Goal: Task Accomplishment & Management: Use online tool/utility

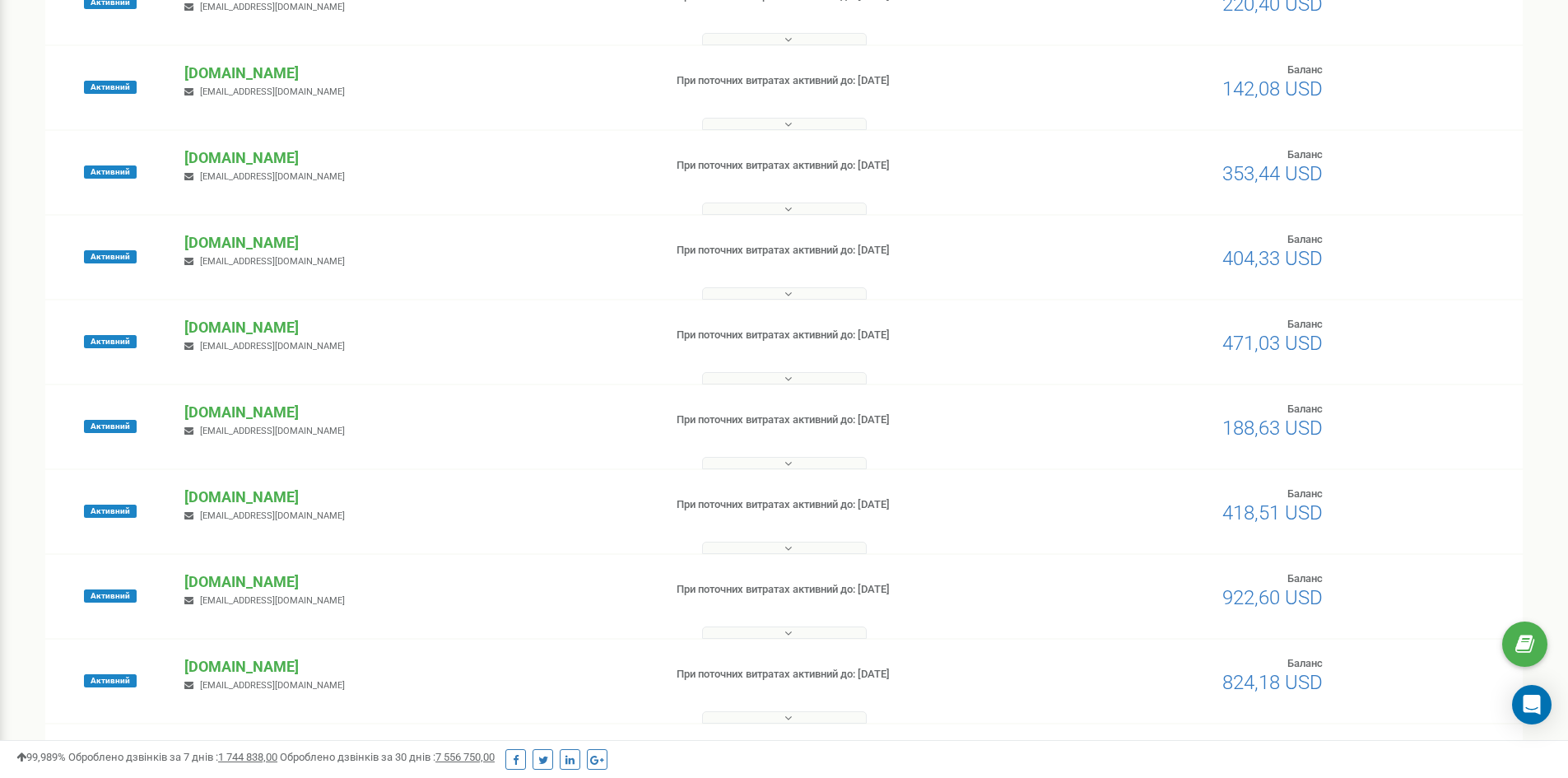
scroll to position [412, 0]
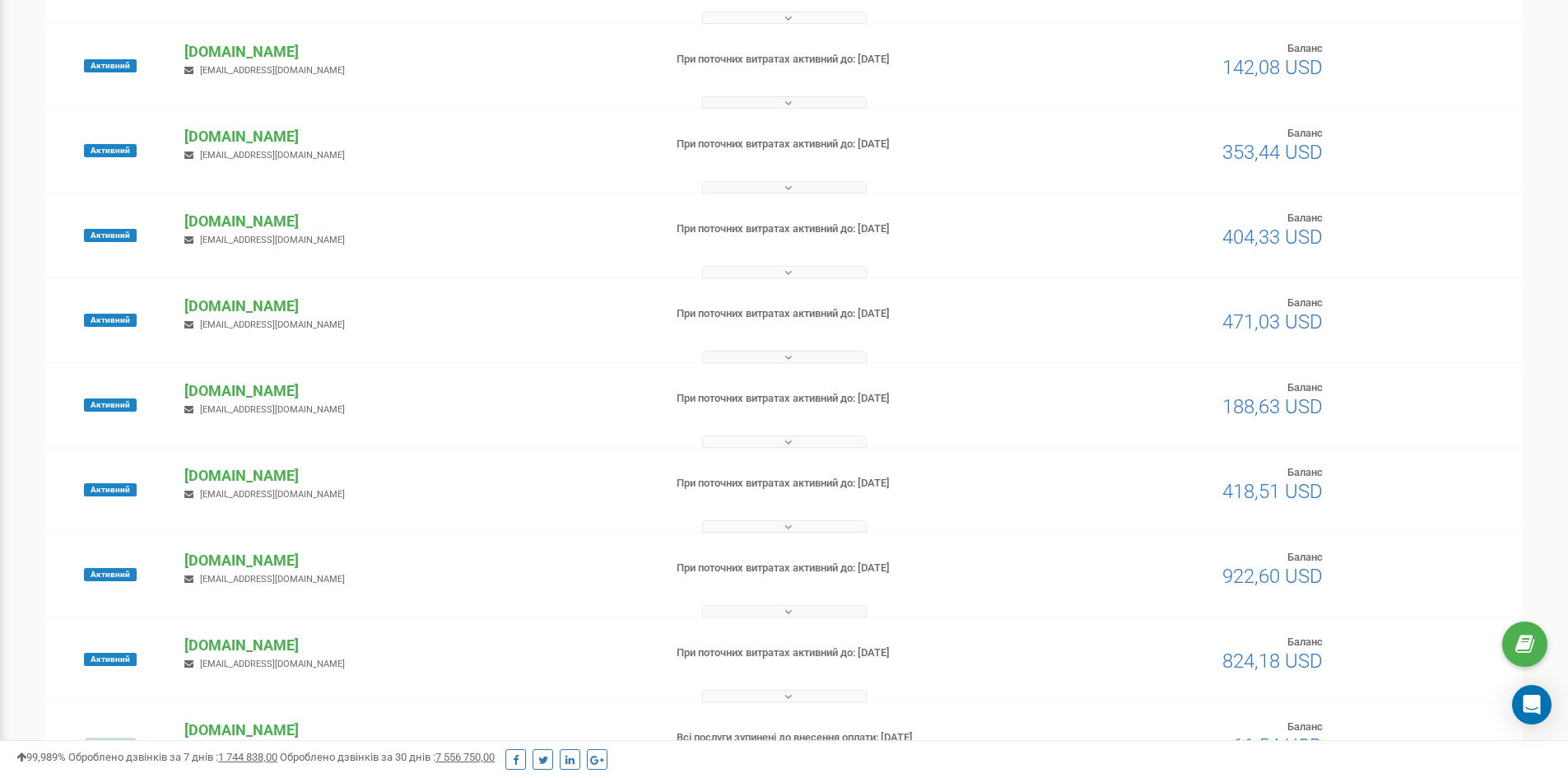
click at [206, 540] on div "Активний [DOMAIN_NAME] [EMAIL_ADDRESS][DOMAIN_NAME] При поточних витратах актив…" at bounding box center [784, 575] width 1478 height 83
click at [211, 557] on p "[DOMAIN_NAME]" at bounding box center [417, 561] width 465 height 21
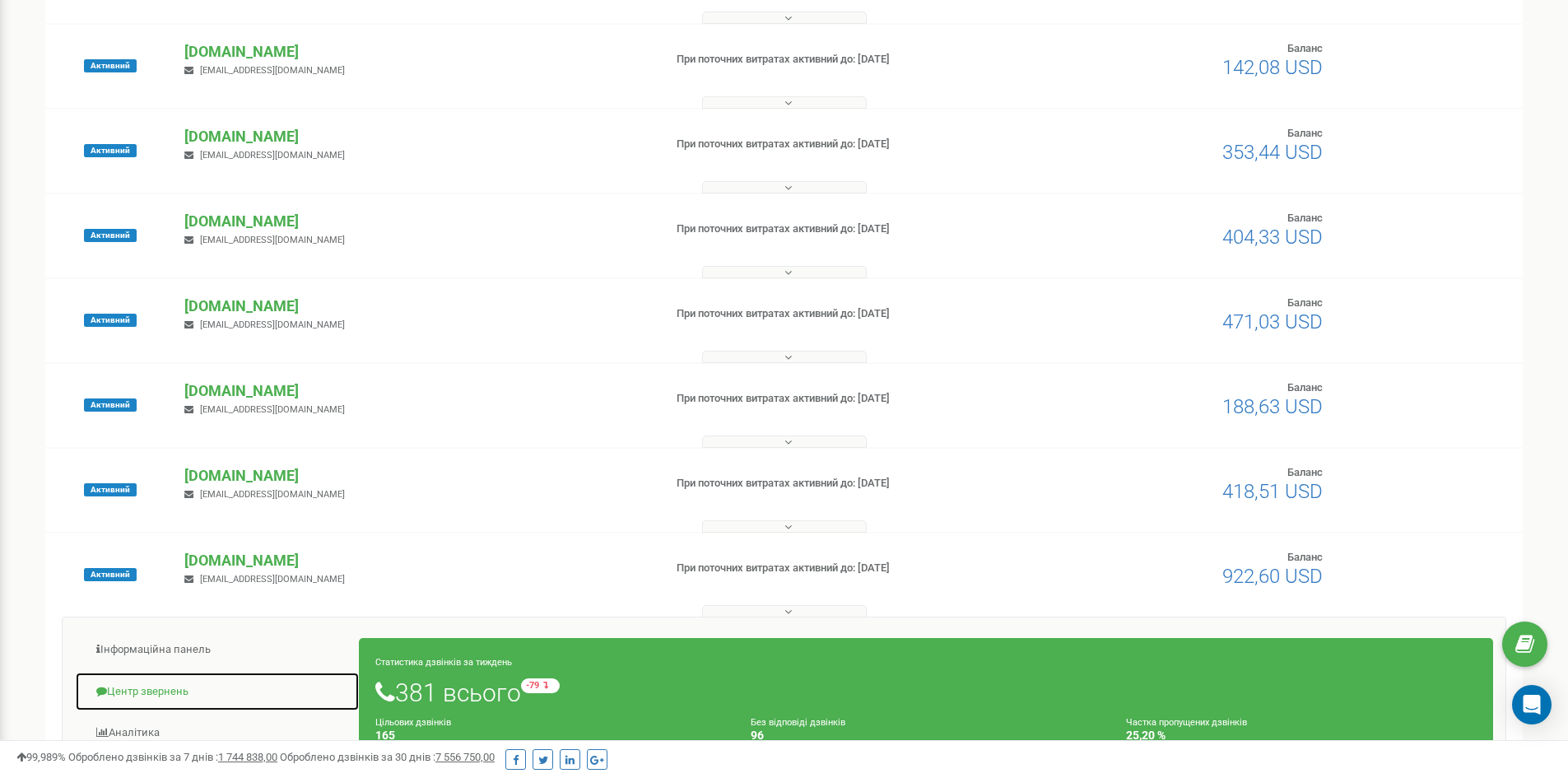
click at [134, 697] on link "Центр звернень" at bounding box center [217, 692] width 285 height 41
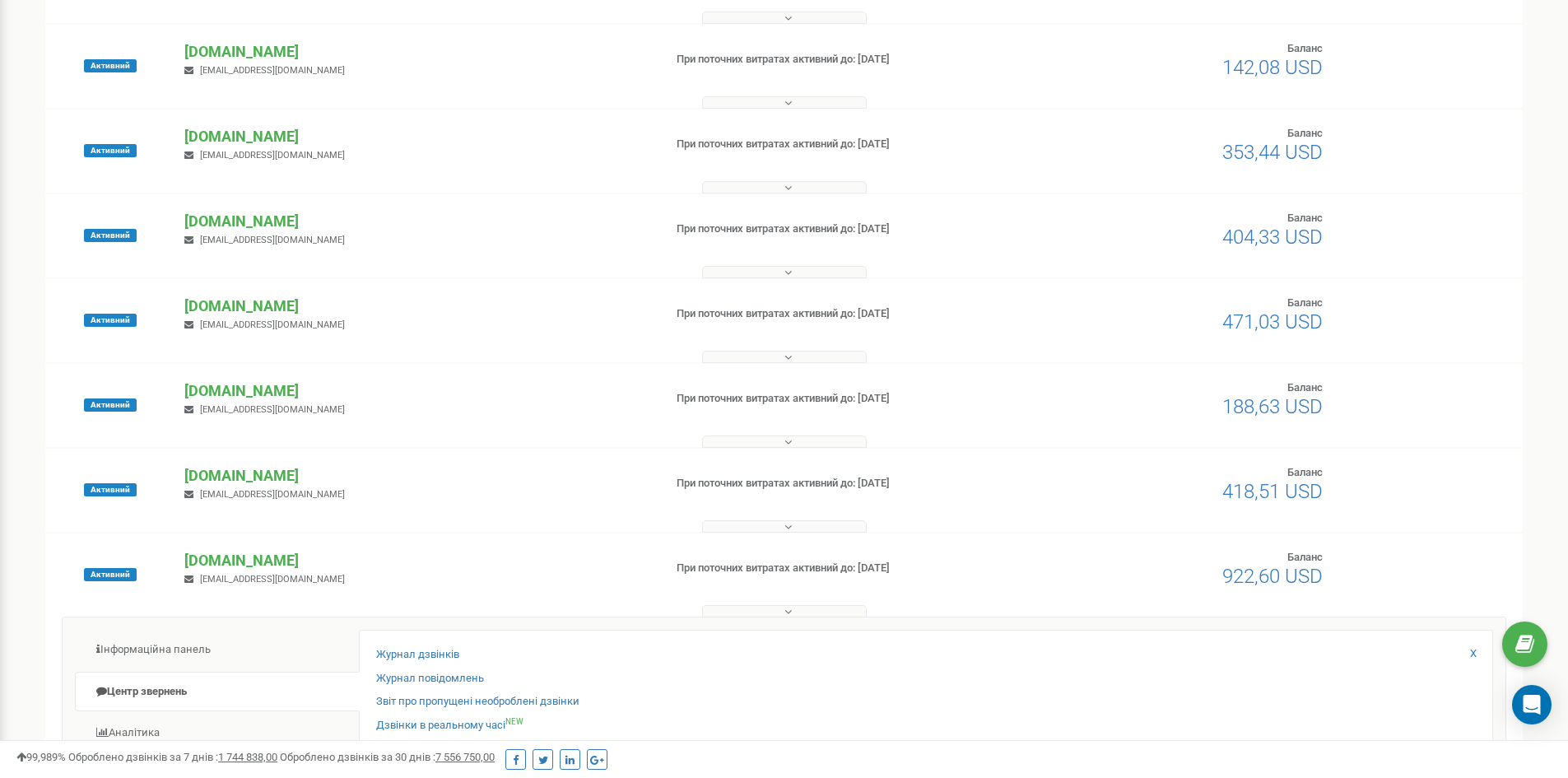
click at [424, 645] on div "Журнал дзвінків Журнал повідомлень Звіт про пропущені необроблені дзвінки Дзвін…" at bounding box center [926, 755] width 1134 height 250
click at [424, 651] on link "Журнал дзвінків" at bounding box center [418, 655] width 83 height 15
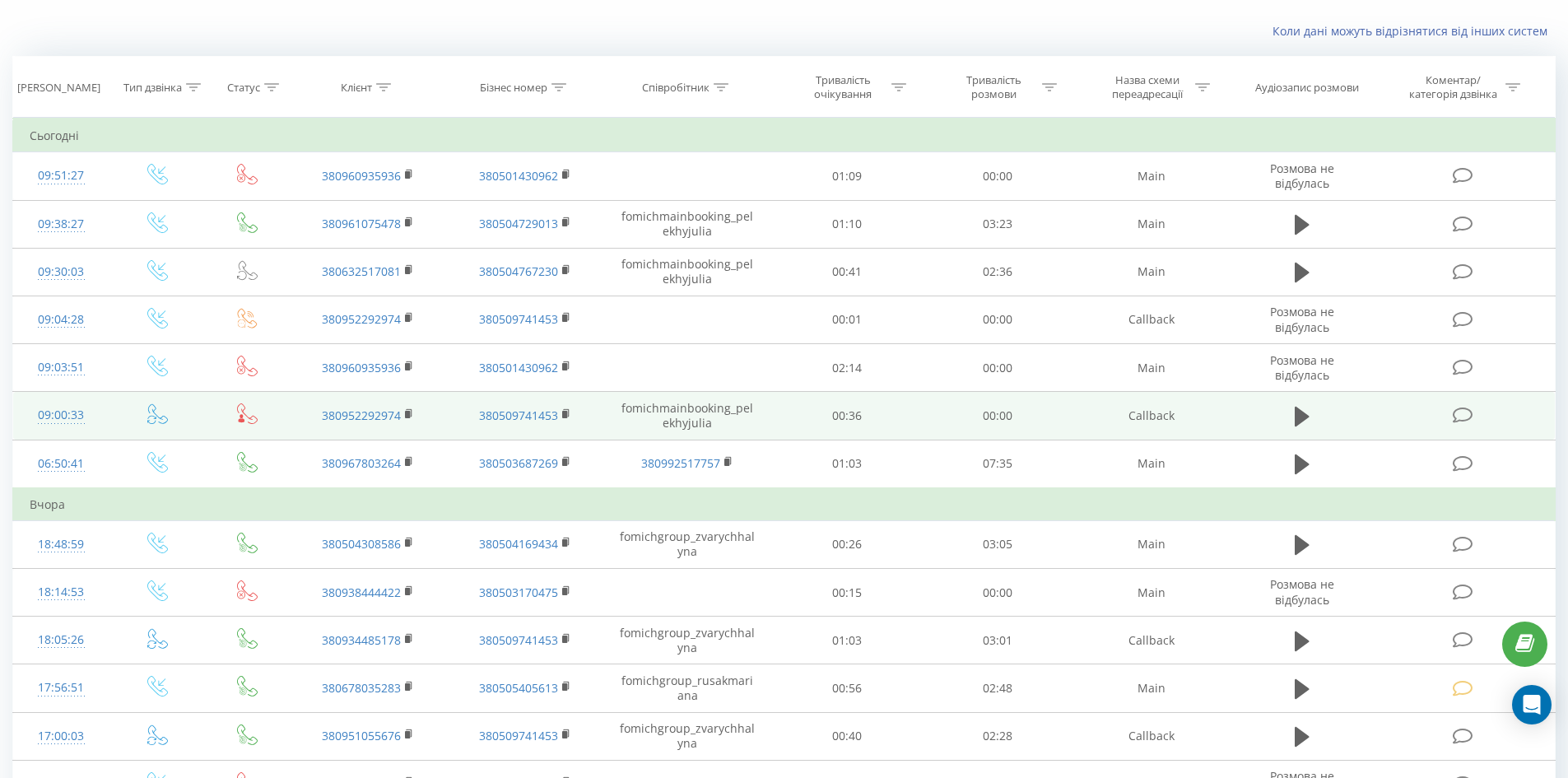
scroll to position [82, 0]
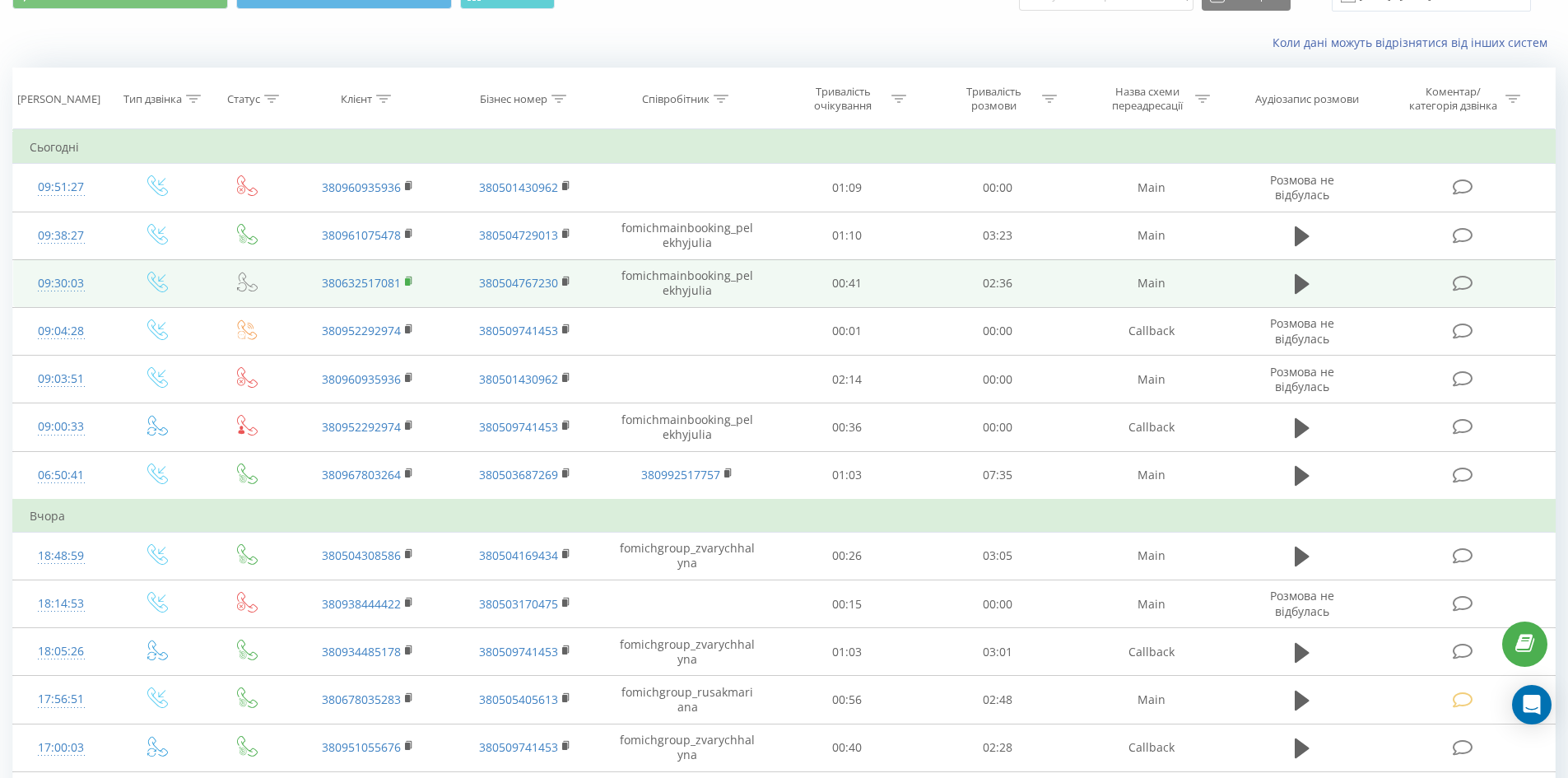
click at [408, 285] on rect at bounding box center [407, 282] width 5 height 8
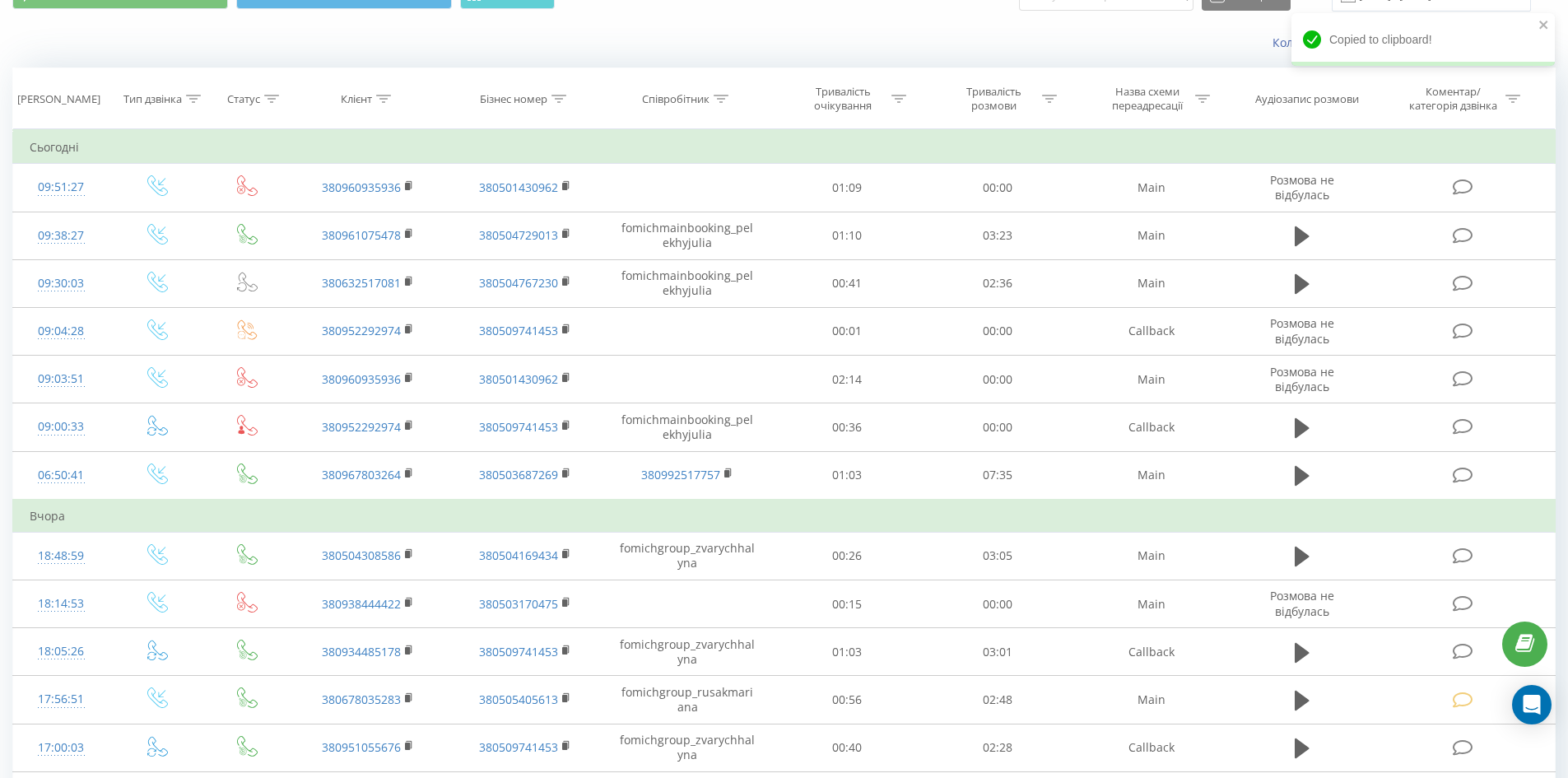
click at [1183, 42] on div "Коли дані можуть відрізнятися вiд інших систем" at bounding box center [1077, 42] width 979 height 16
click at [1095, 113] on span "Назва схеми переадресації" at bounding box center [1153, 99] width 115 height 28
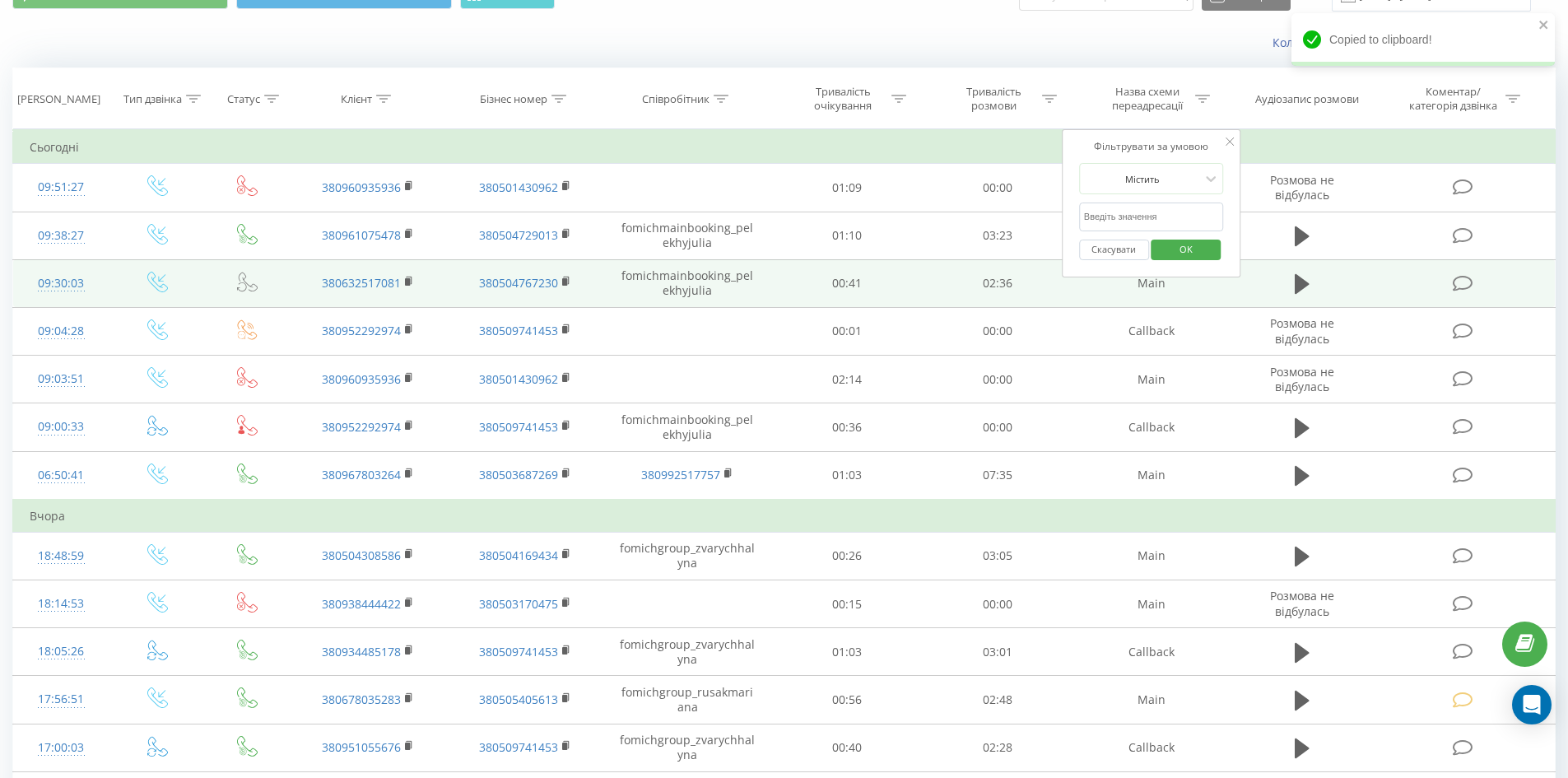
drag, startPoint x: 407, startPoint y: 233, endPoint x: 416, endPoint y: 291, distance: 58.7
click at [407, 233] on rect at bounding box center [407, 234] width 5 height 8
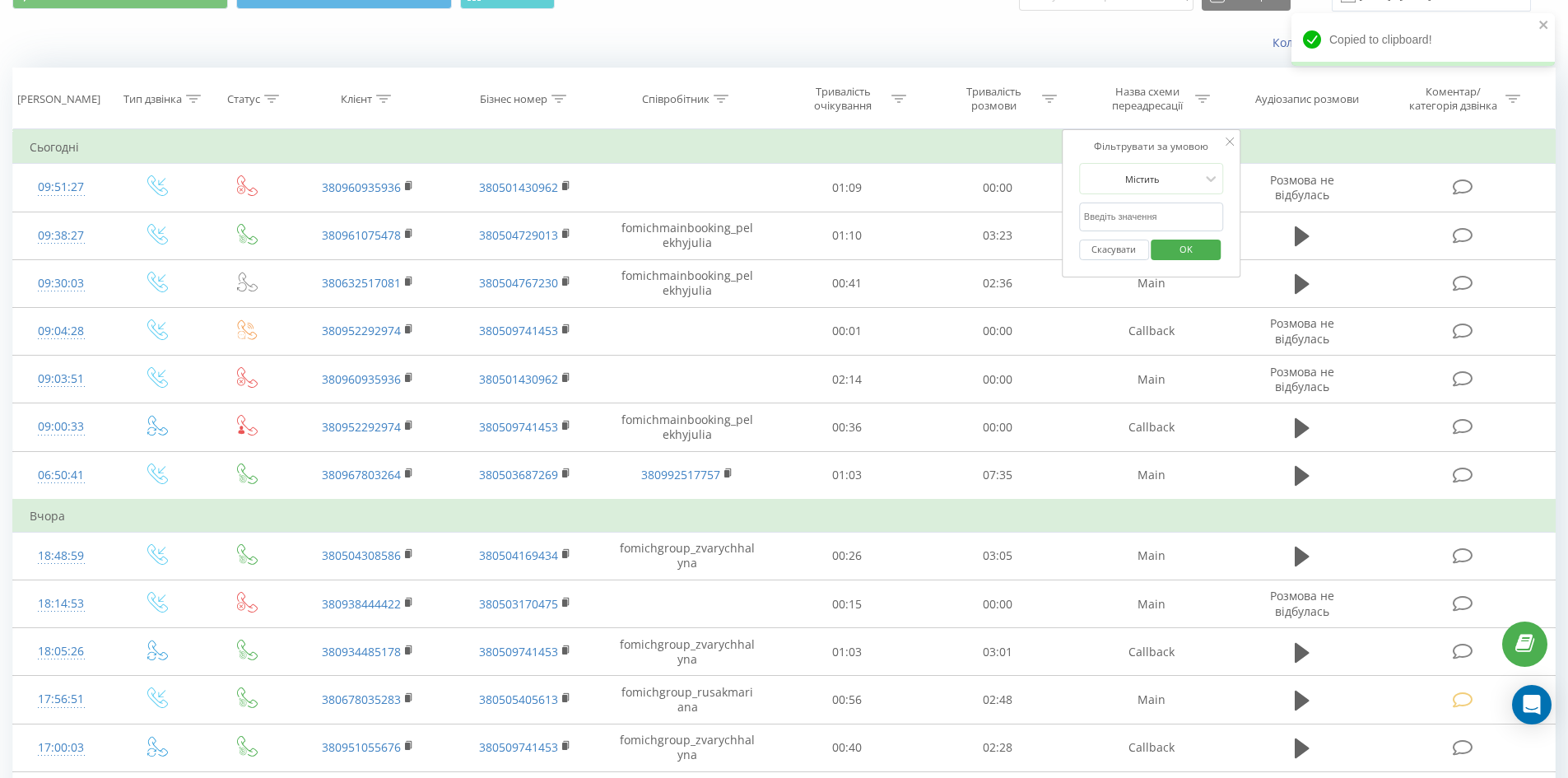
click at [1127, 37] on div "Коли дані можуть відрізнятися вiд інших систем" at bounding box center [1077, 42] width 979 height 16
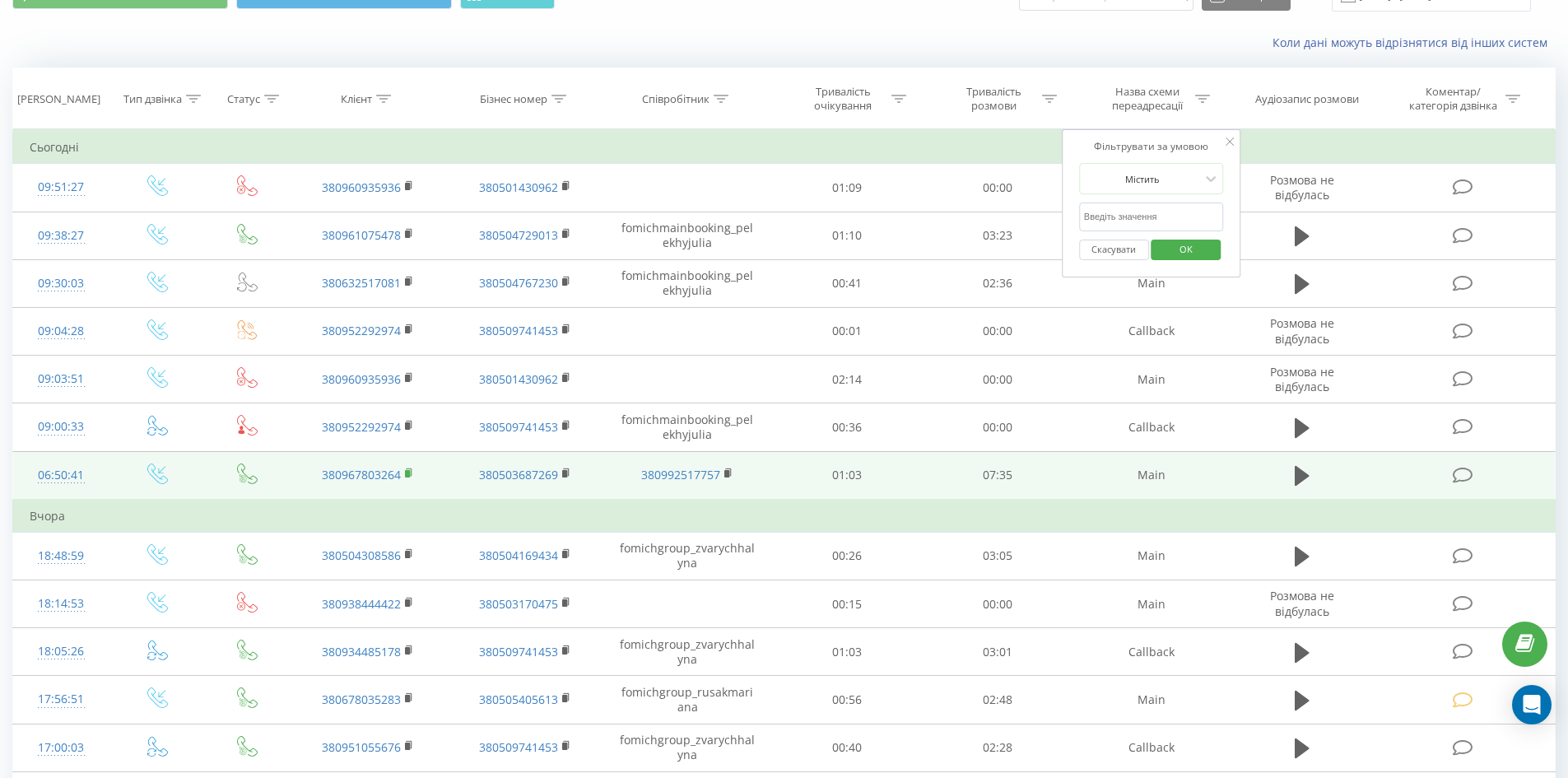
click at [406, 473] on rect at bounding box center [407, 474] width 5 height 8
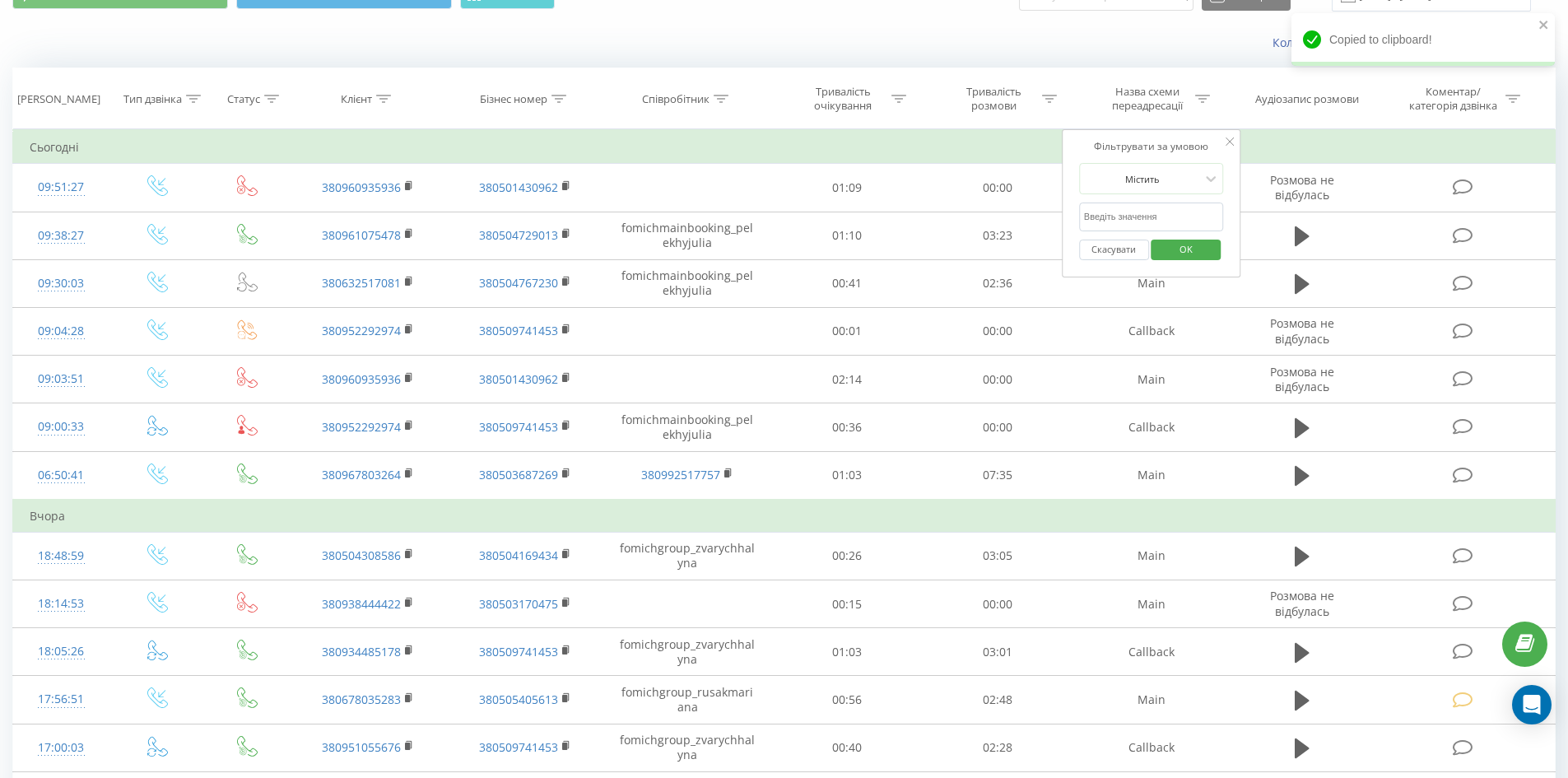
click at [1093, 32] on div "Коли дані можуть відрізнятися вiд інших систем" at bounding box center [784, 42] width 1566 height 40
click at [1232, 144] on icon at bounding box center [1230, 142] width 8 height 8
click at [1093, 41] on div "Коли дані можуть відрізнятися вiд інших систем" at bounding box center [1077, 42] width 979 height 16
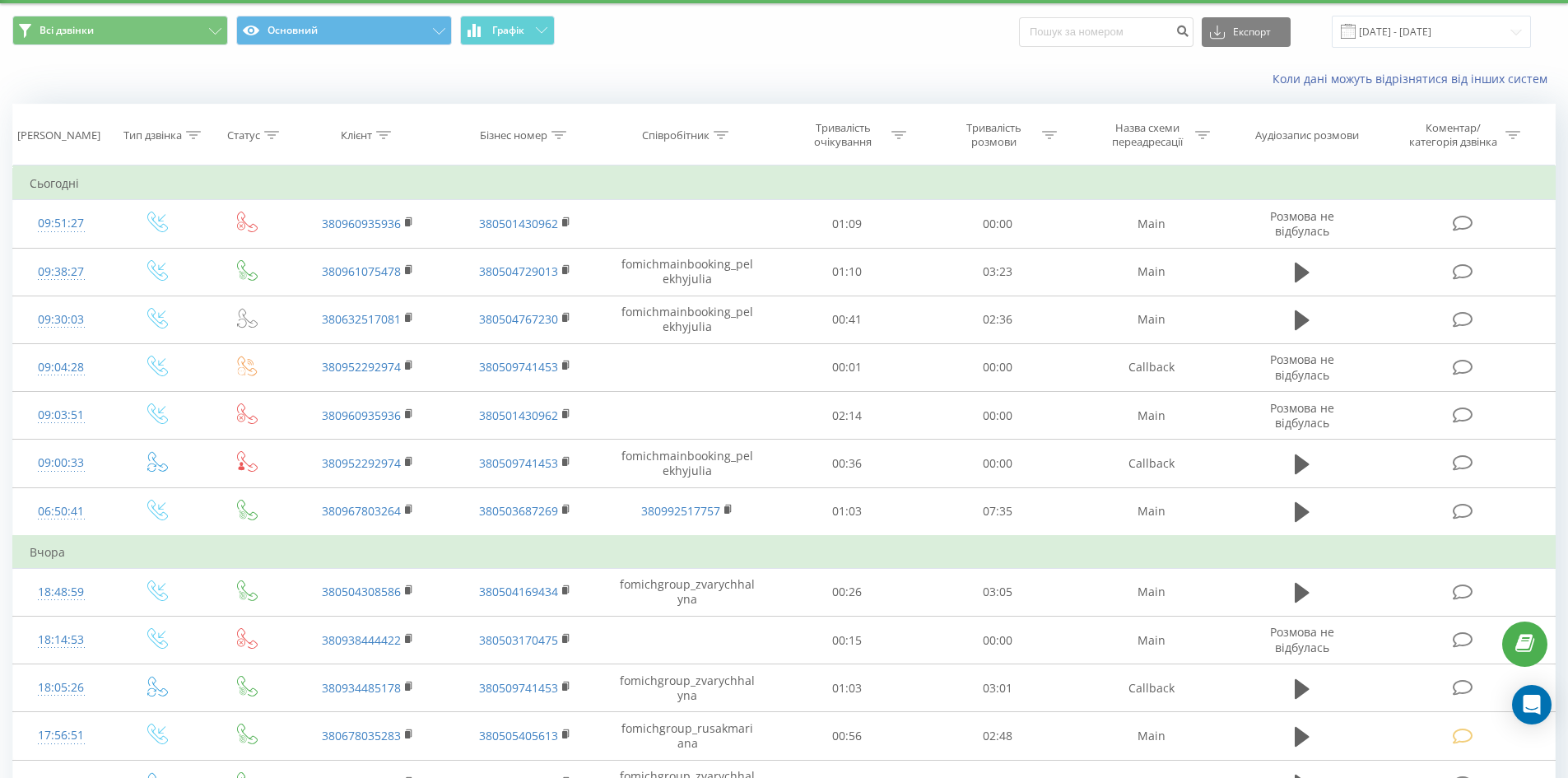
scroll to position [0, 0]
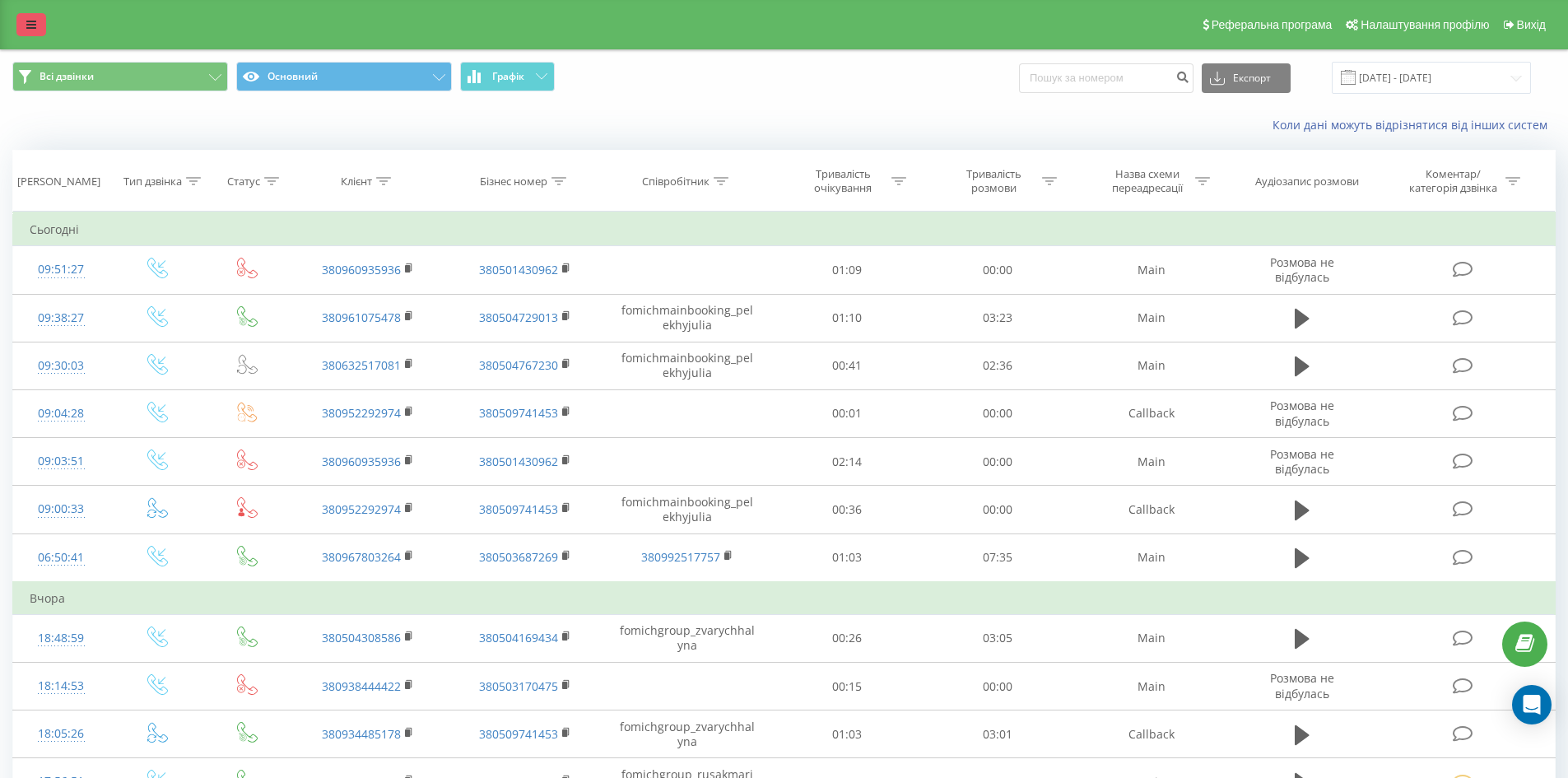
click at [34, 19] on icon at bounding box center [31, 25] width 10 height 12
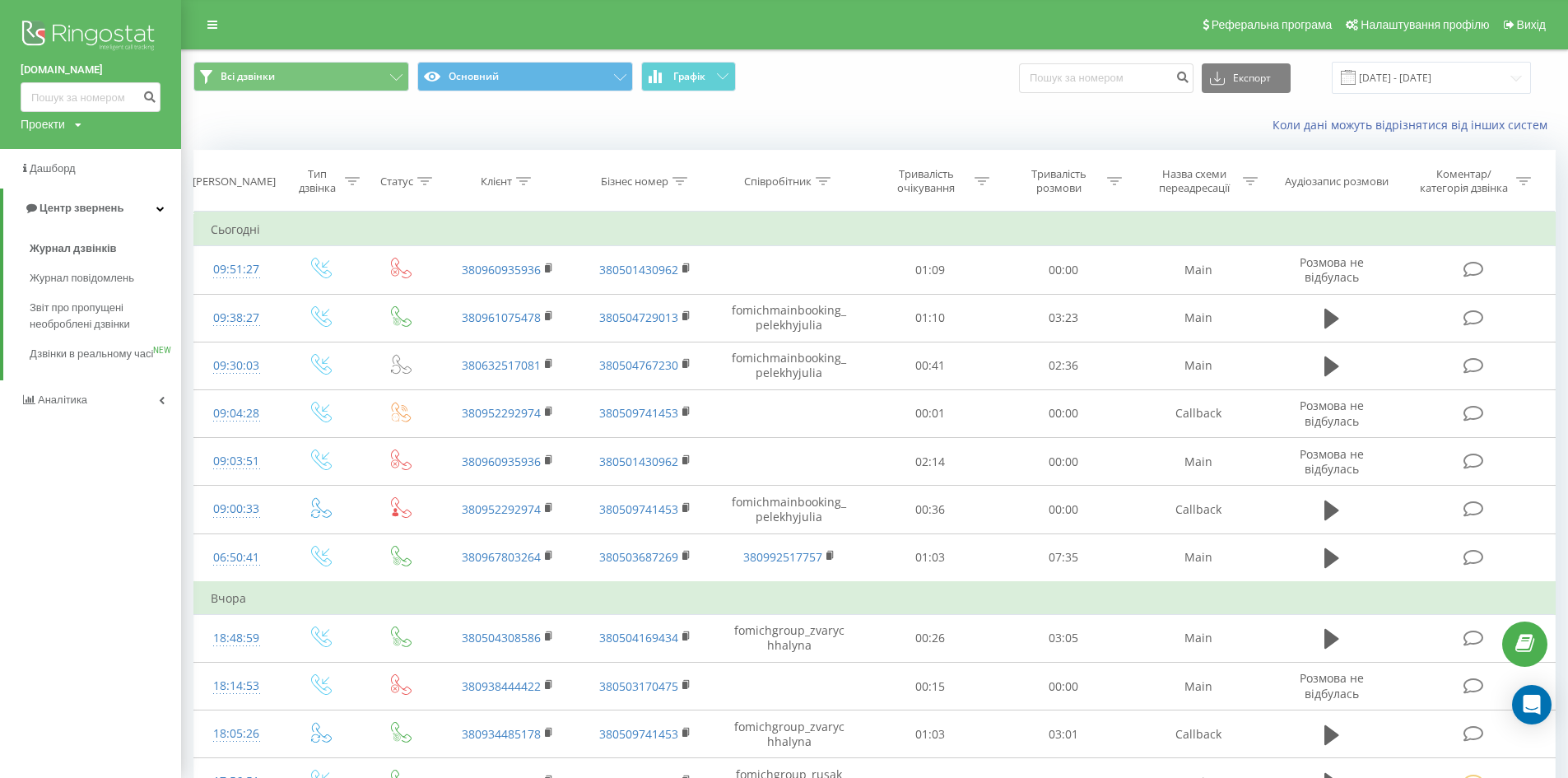
click at [54, 25] on img at bounding box center [90, 37] width 140 height 41
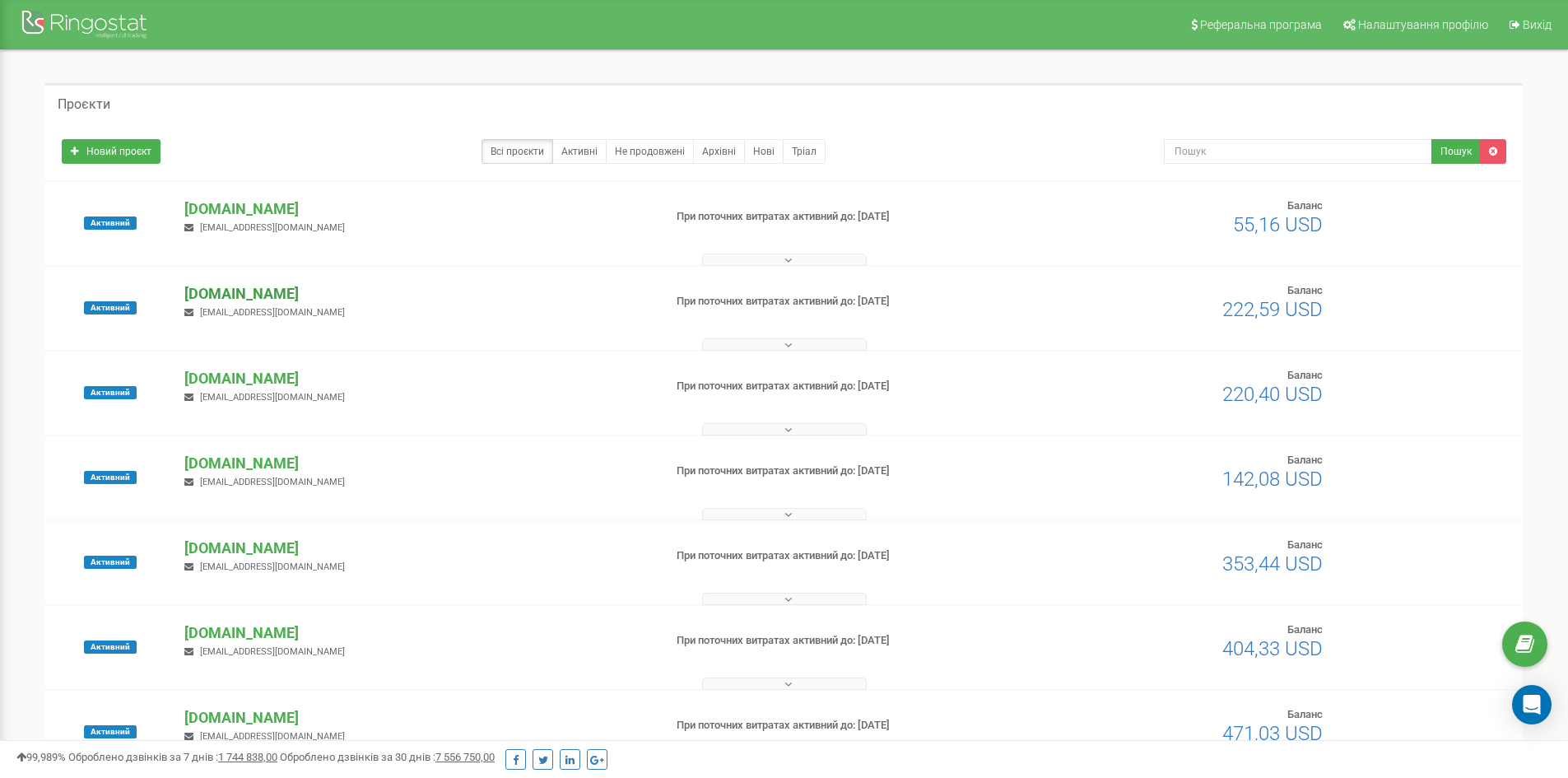
click at [217, 291] on p "[DOMAIN_NAME]" at bounding box center [417, 294] width 465 height 21
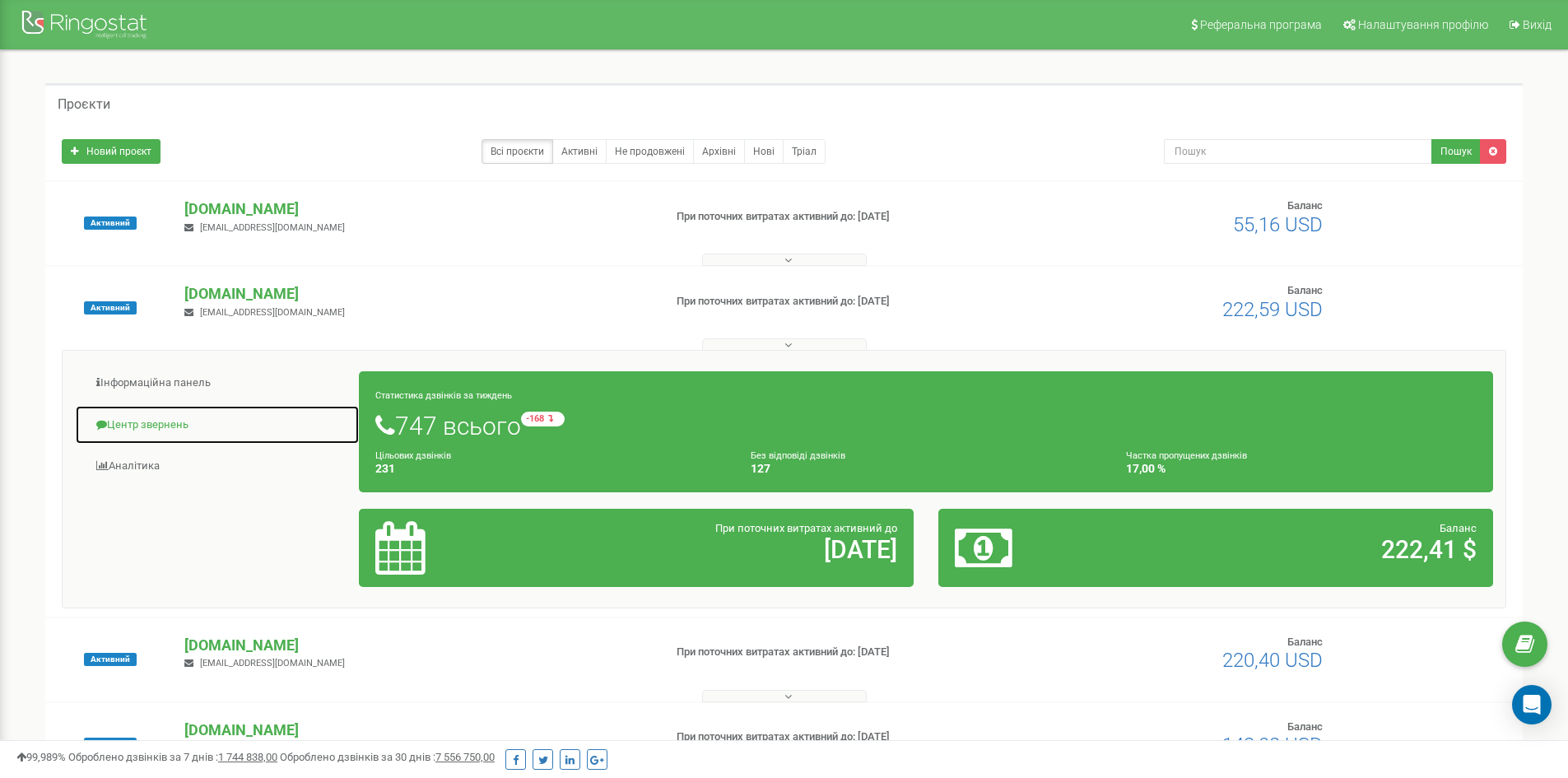
click at [160, 417] on link "Центр звернень" at bounding box center [217, 426] width 285 height 41
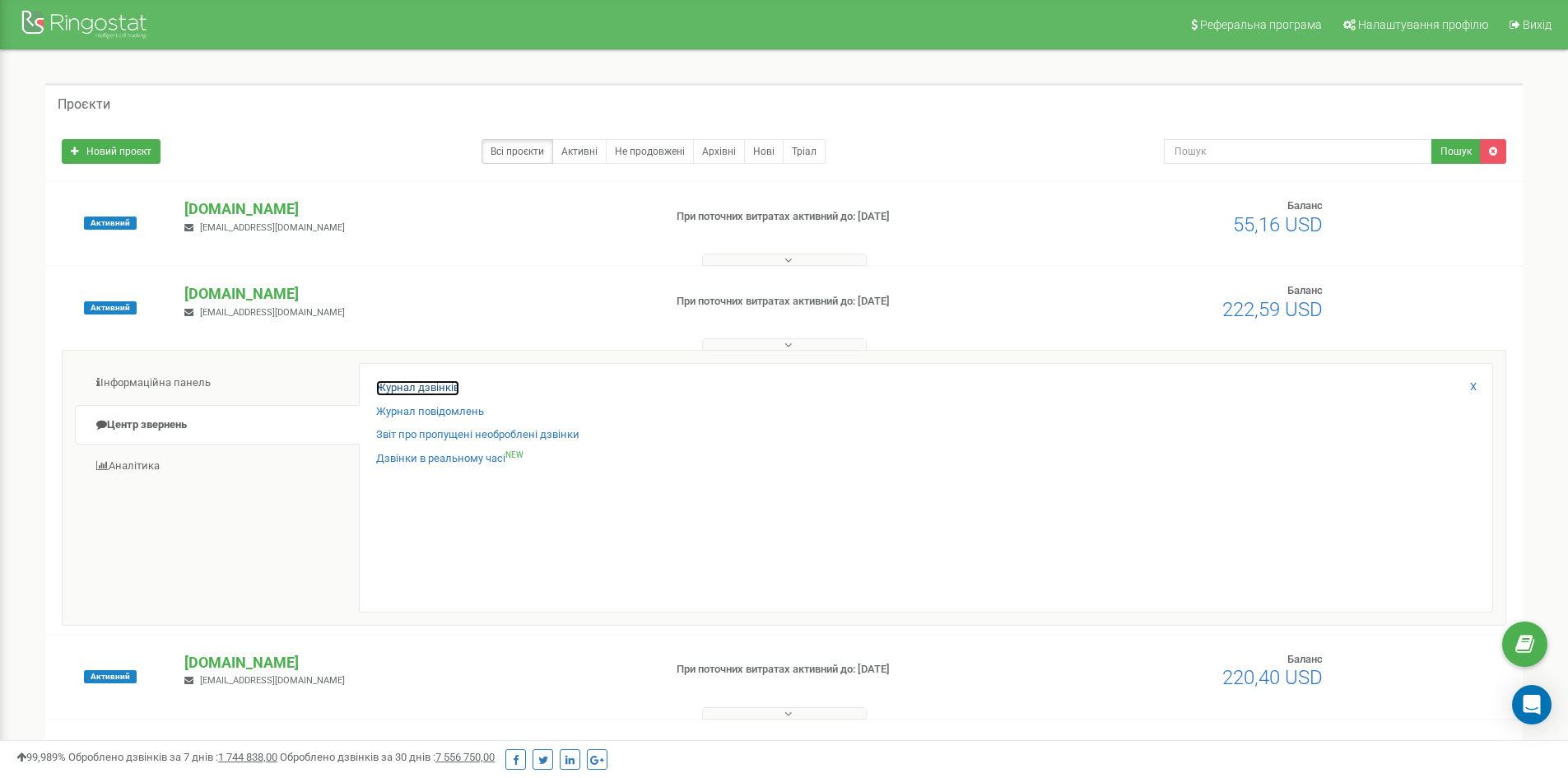
click at [405, 385] on link "Журнал дзвінків" at bounding box center [418, 388] width 83 height 15
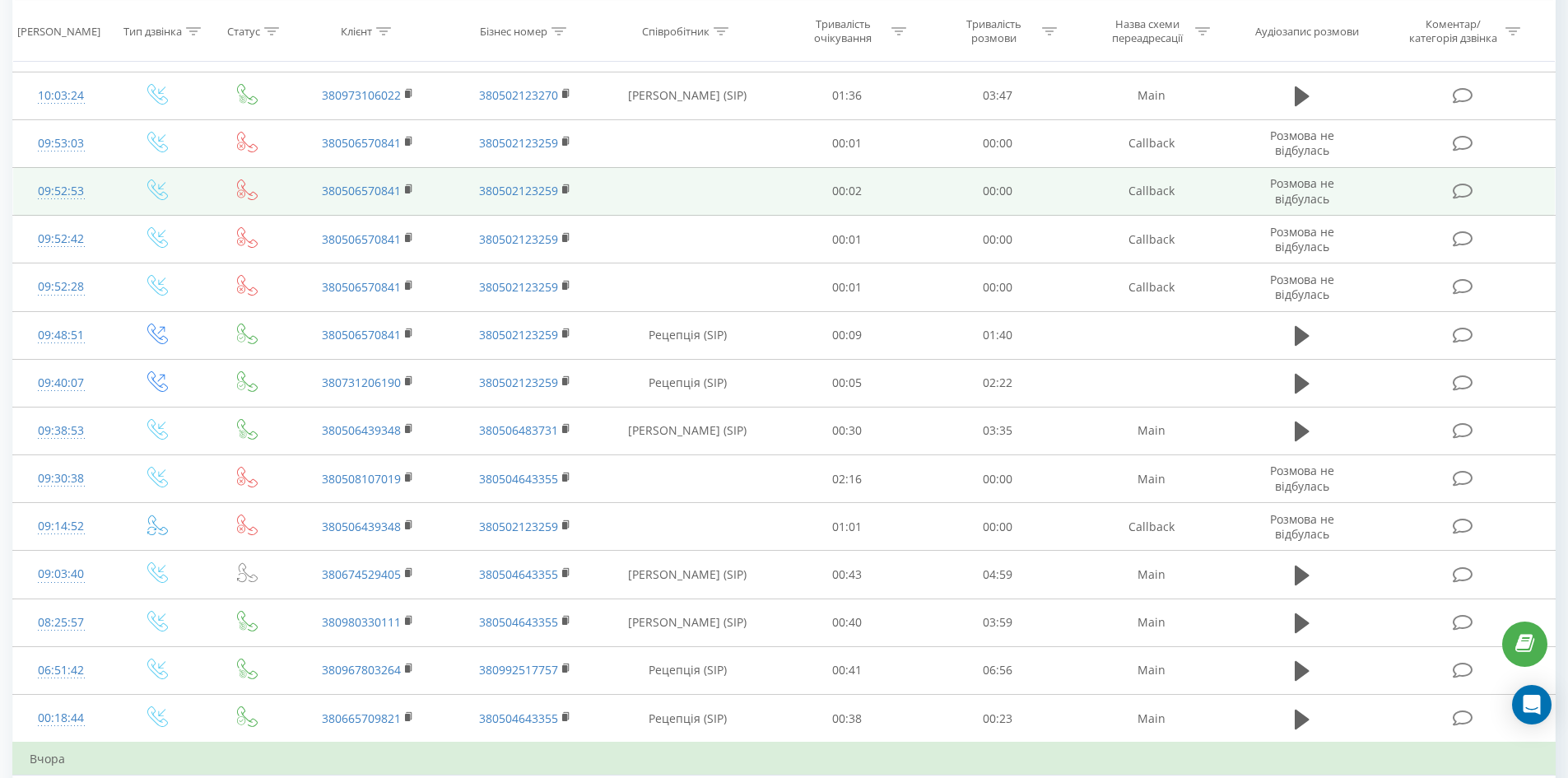
scroll to position [247, 0]
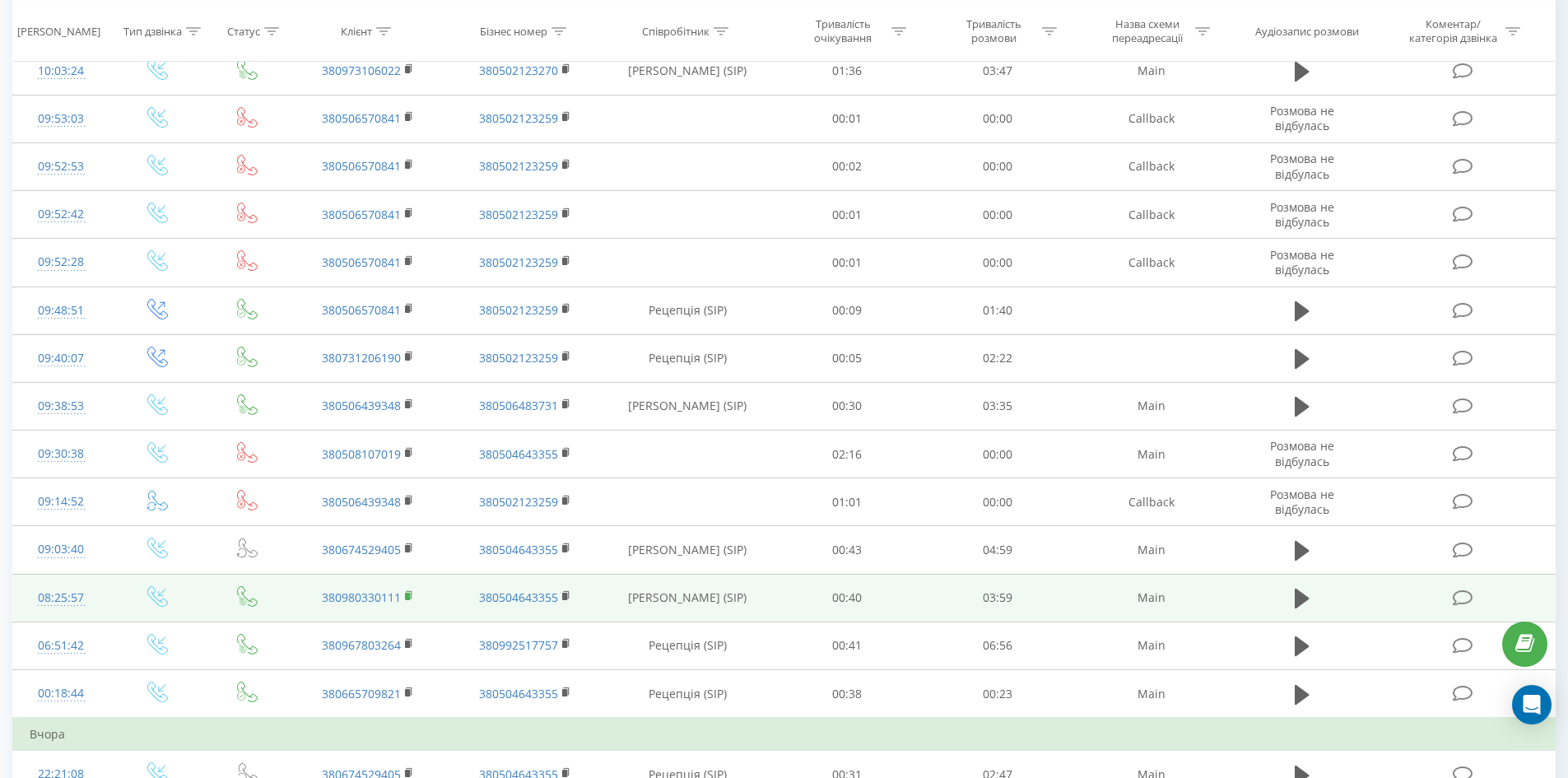
click at [409, 595] on rect at bounding box center [407, 596] width 5 height 8
click at [1471, 591] on icon at bounding box center [1464, 598] width 20 height 17
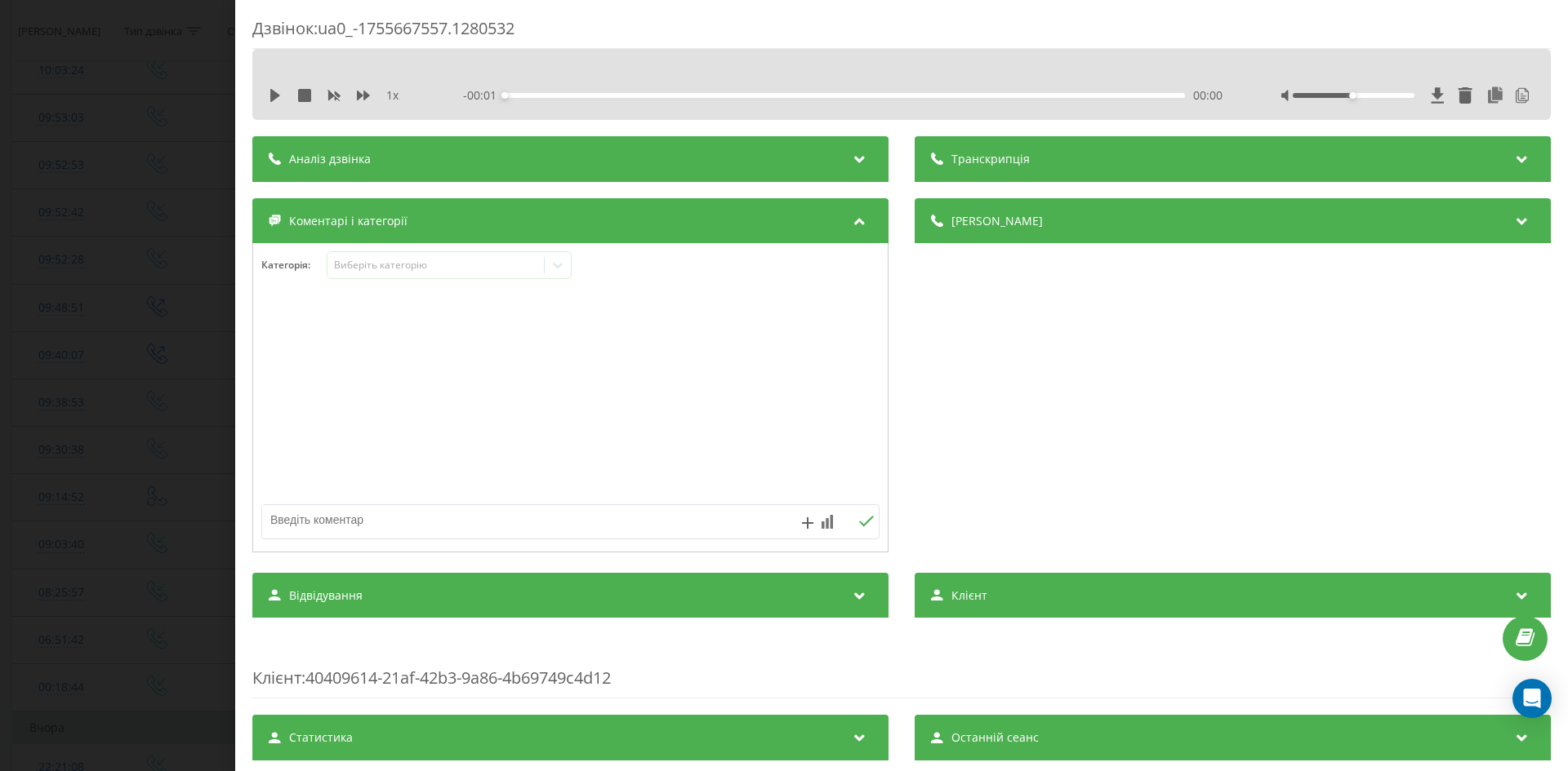
click at [389, 248] on div "Категорія : Виберіть категорію" at bounding box center [570, 398] width 636 height 310
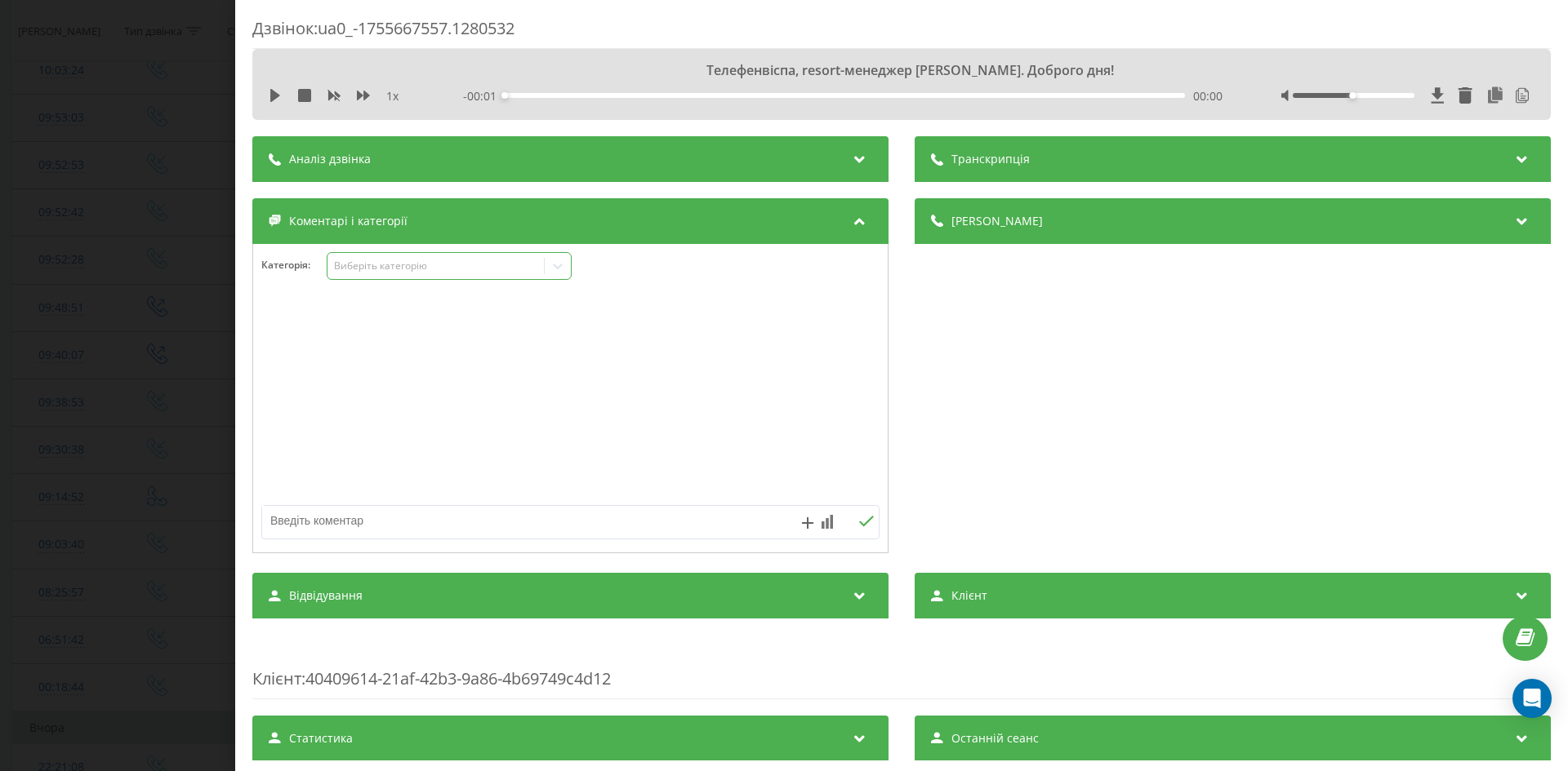
click at [415, 263] on div "Виберіть категорію" at bounding box center [436, 266] width 204 height 13
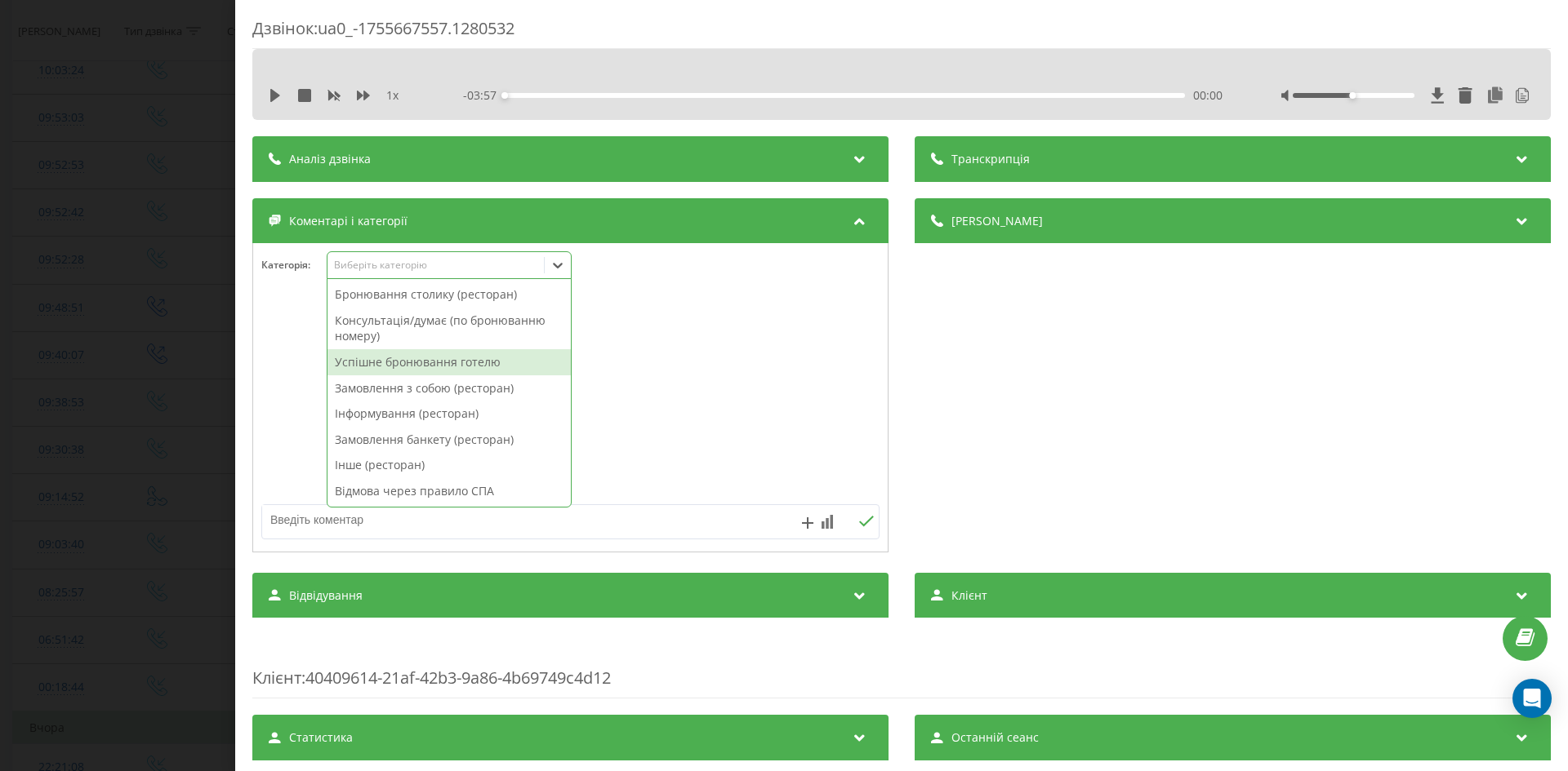
click at [381, 357] on div "Успішне бронювання готелю" at bounding box center [449, 362] width 243 height 26
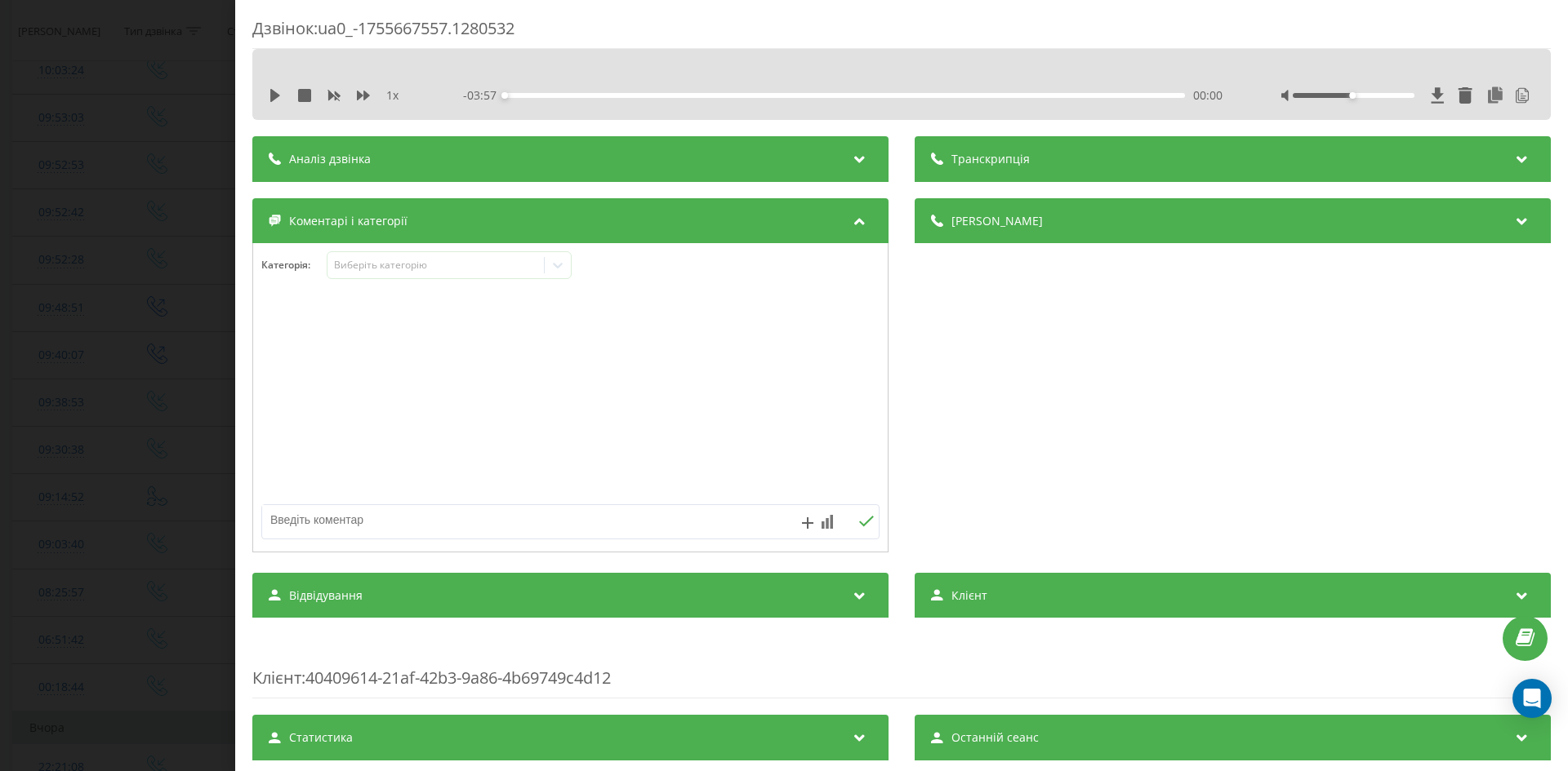
click at [280, 525] on textarea at bounding box center [509, 519] width 493 height 29
type textarea "28.08-31.08"
click at [861, 524] on icon at bounding box center [866, 522] width 15 height 12
click at [73, 306] on div "Дзвінок : ua0_-1755667557.1280532 1 x - 03:57 00:00 00:00 Транскрипція 00:00 Те…" at bounding box center [784, 386] width 1568 height 771
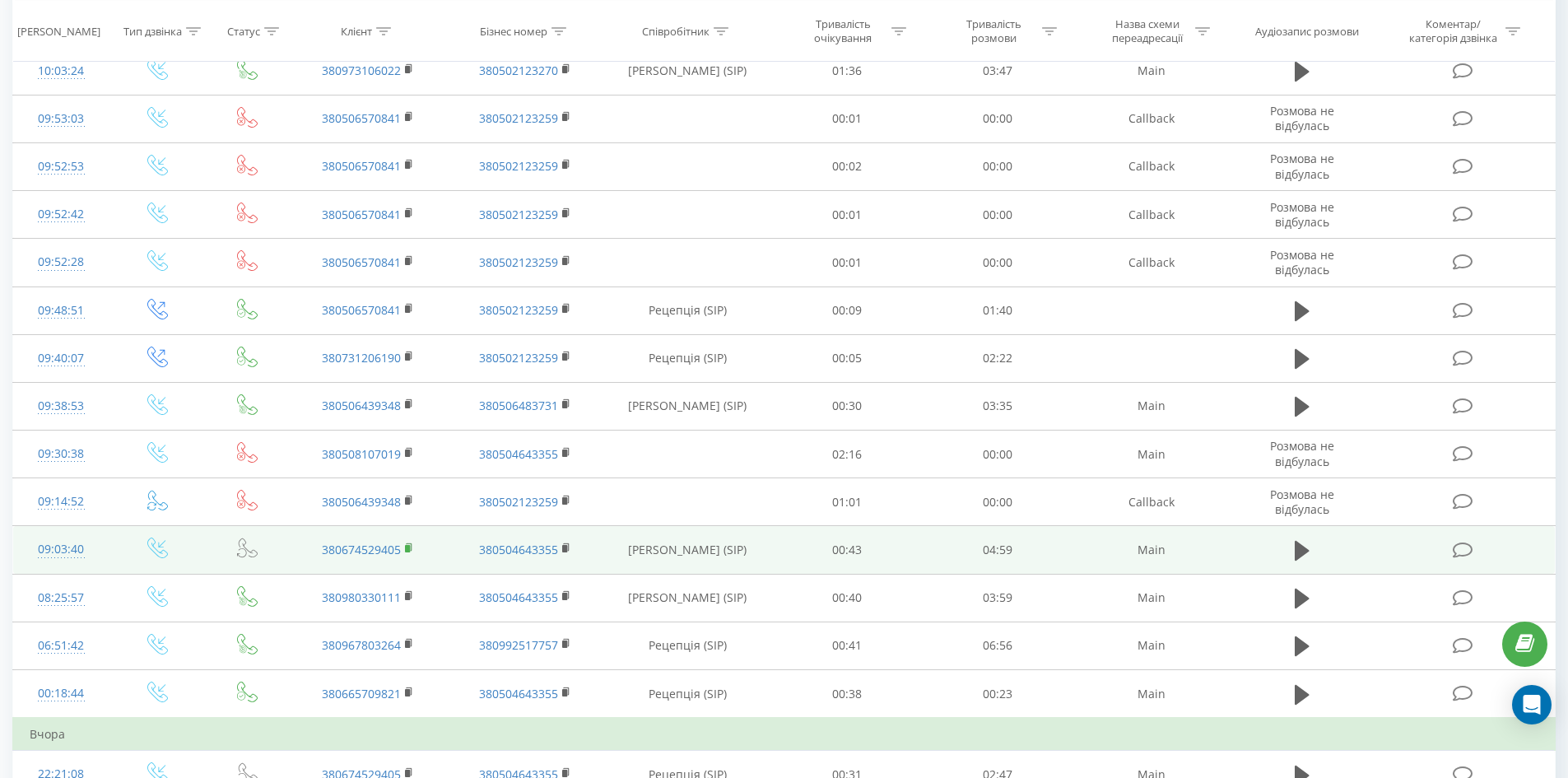
click at [402, 546] on td "380674529405" at bounding box center [368, 550] width 156 height 48
click at [407, 547] on rect at bounding box center [407, 549] width 5 height 8
drag, startPoint x: 1447, startPoint y: 550, endPoint x: 1456, endPoint y: 546, distance: 9.8
click at [1455, 546] on td at bounding box center [1464, 550] width 181 height 48
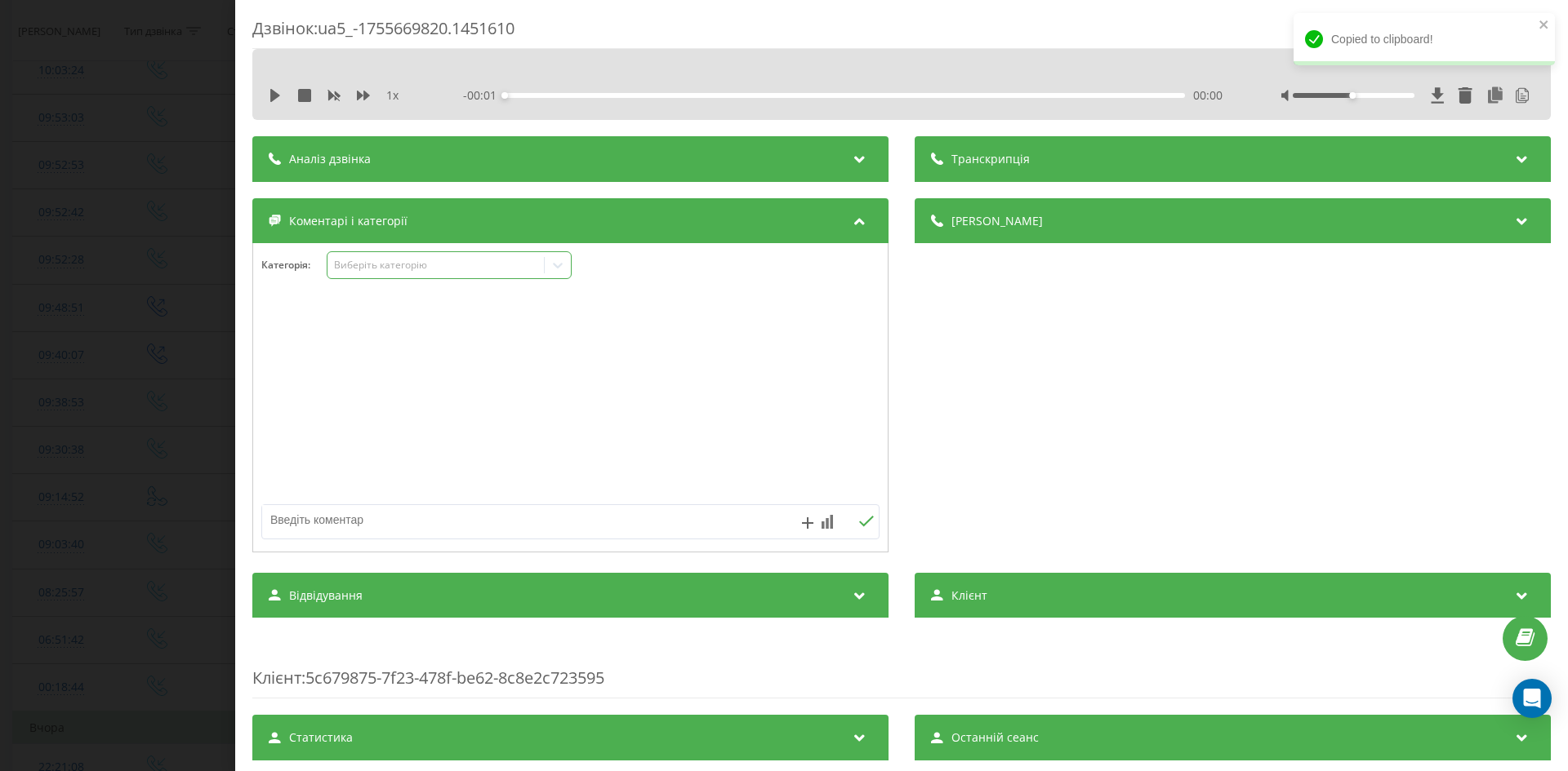
drag, startPoint x: 390, startPoint y: 263, endPoint x: 395, endPoint y: 271, distance: 9.4
click at [390, 263] on div "Виберіть категорію" at bounding box center [436, 265] width 204 height 13
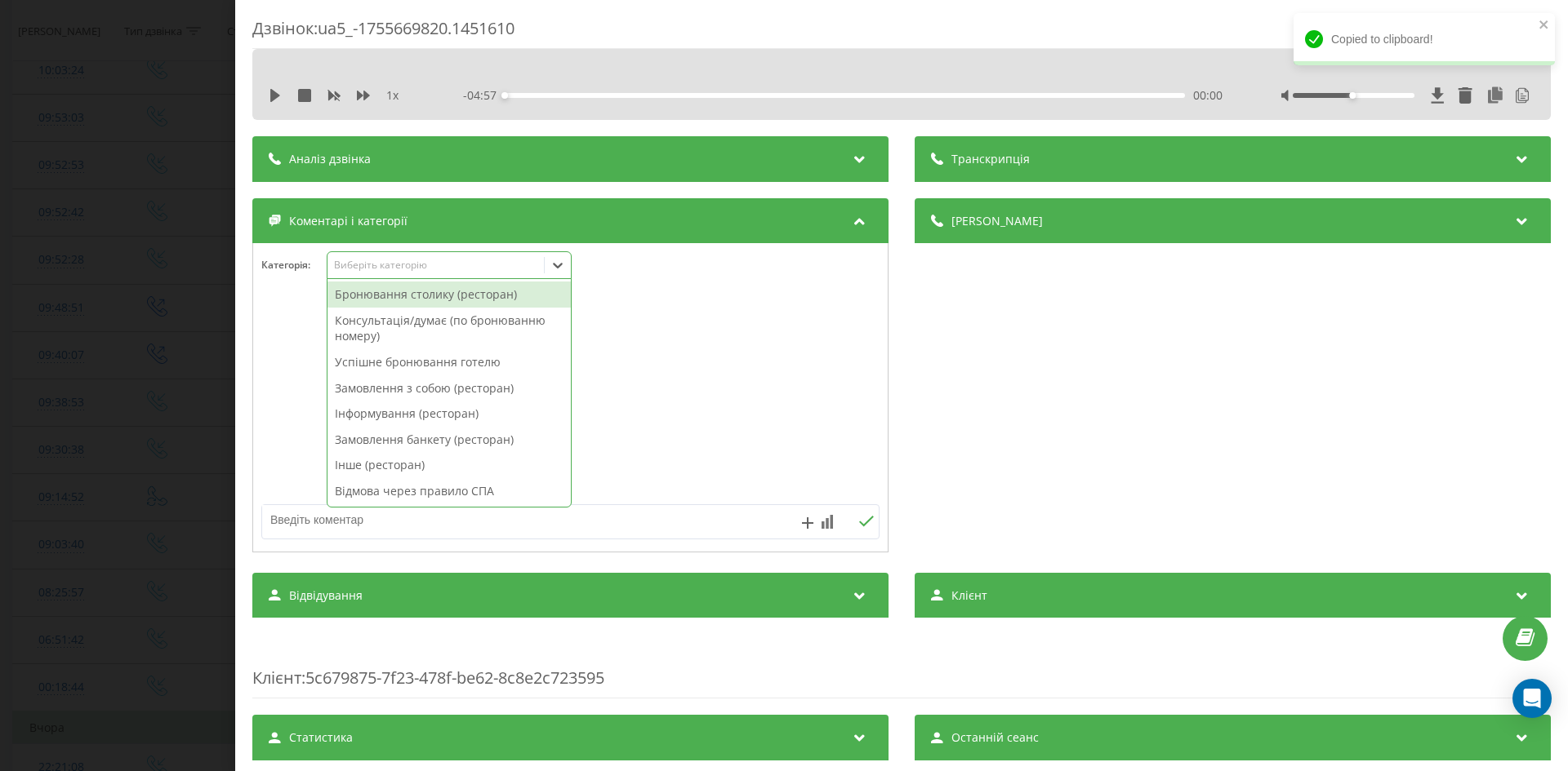
click at [422, 362] on div "Успішне бронювання готелю" at bounding box center [449, 362] width 243 height 26
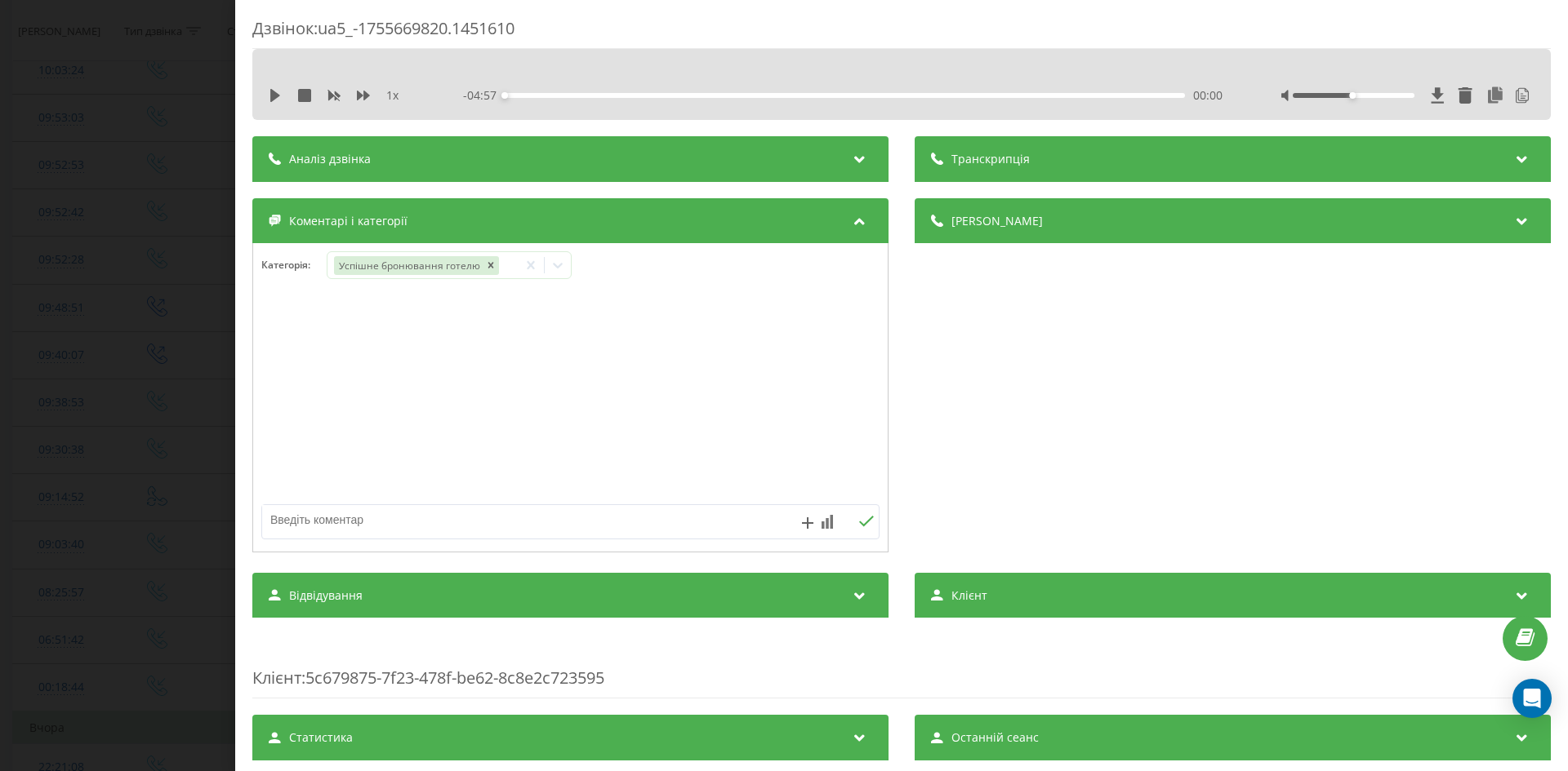
click at [277, 525] on textarea at bounding box center [509, 519] width 493 height 29
type textarea "02.09-06.09"
click at [856, 530] on div "02.09-06.09" at bounding box center [570, 522] width 618 height 35
click at [860, 520] on icon at bounding box center [866, 522] width 15 height 12
click at [216, 216] on div "Дзвінок : ua5_-1755669820.1451610 1 x - 04:57 00:00 00:00 Транскрипція 00:00 FN…" at bounding box center [784, 386] width 1568 height 771
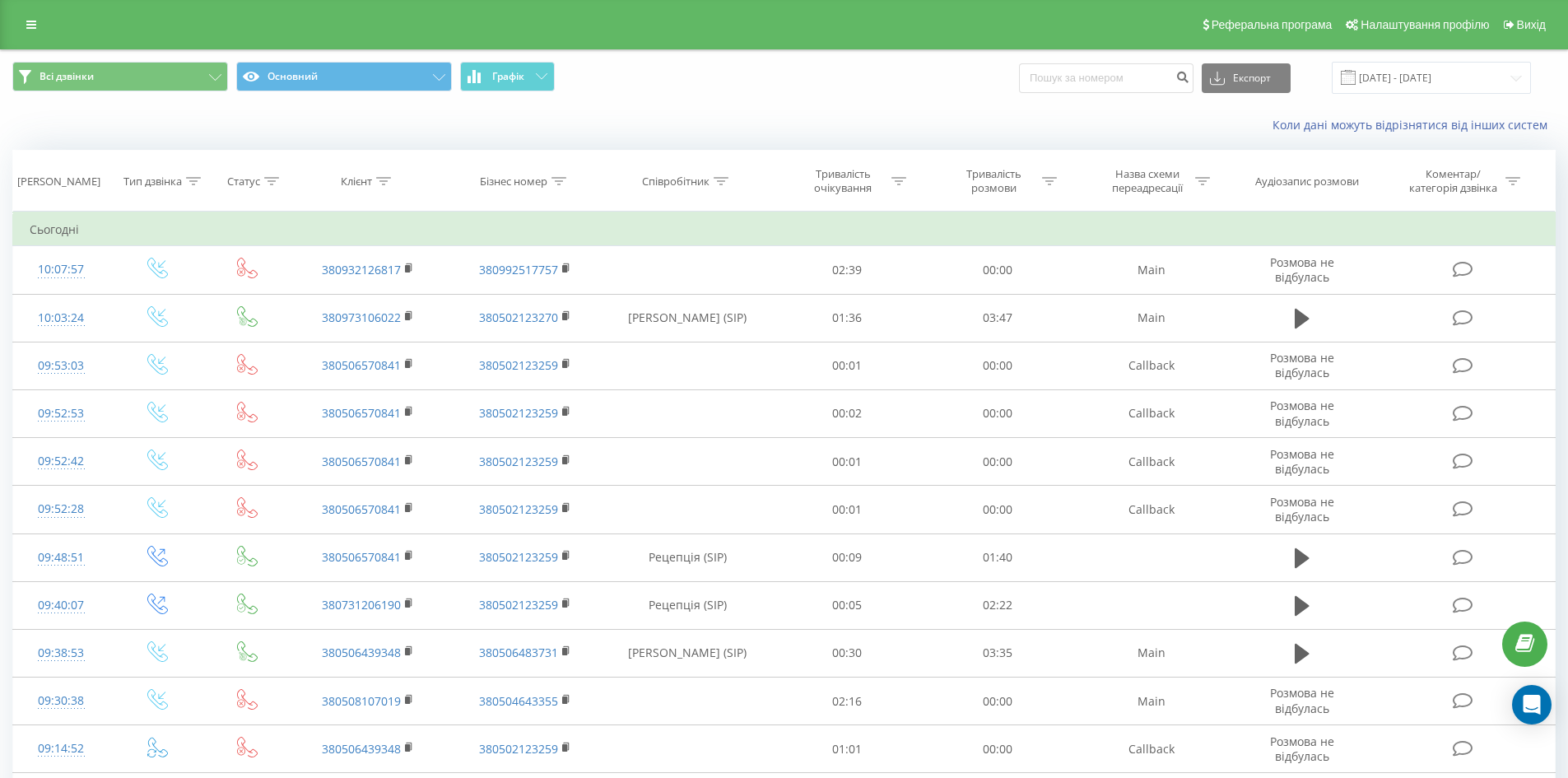
click at [51, 38] on div "Реферальна програма Налаштування профілю Вихід" at bounding box center [784, 25] width 1568 height 49
click at [28, 23] on icon at bounding box center [31, 25] width 10 height 12
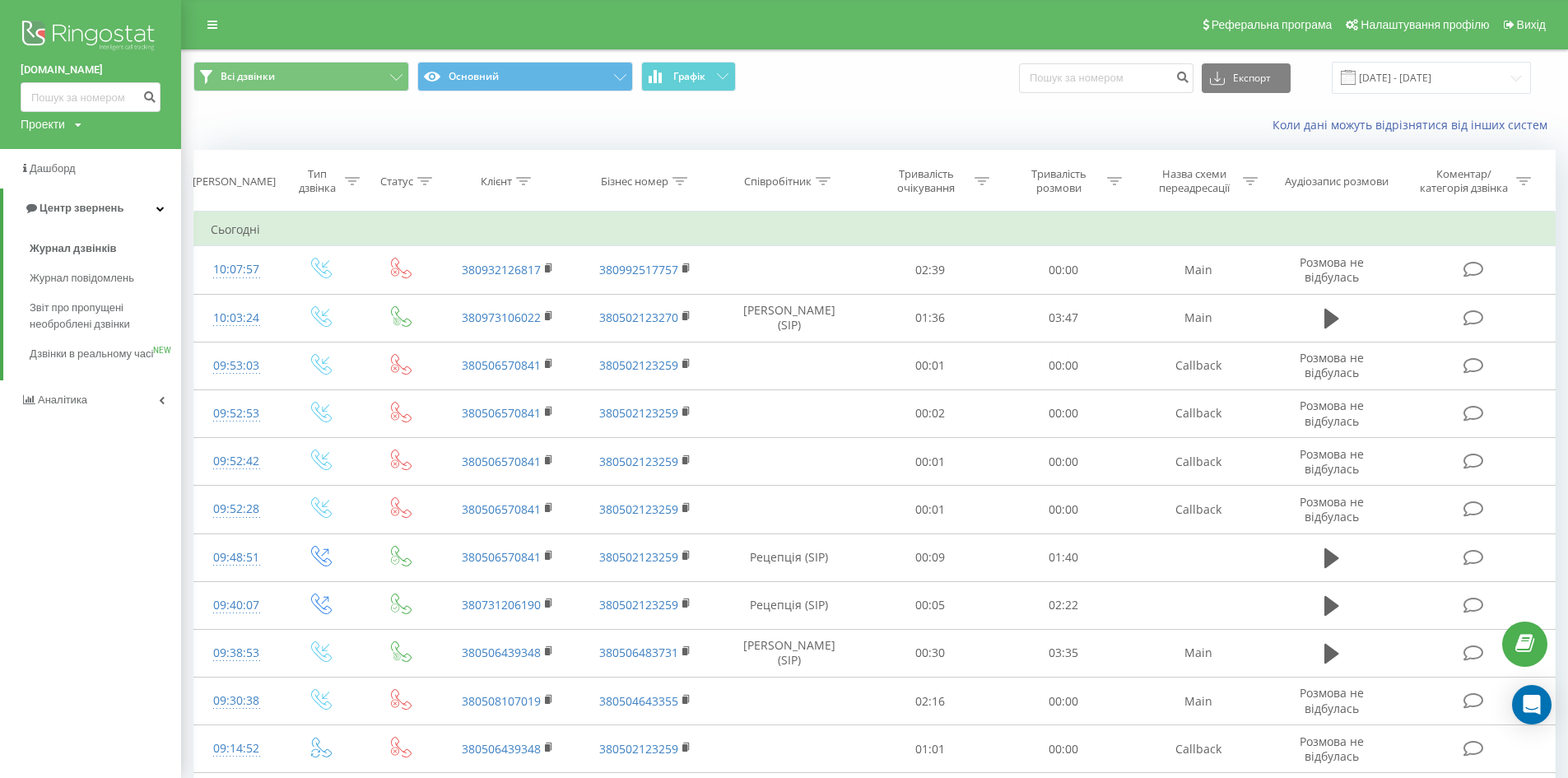
click at [56, 27] on img at bounding box center [90, 37] width 140 height 41
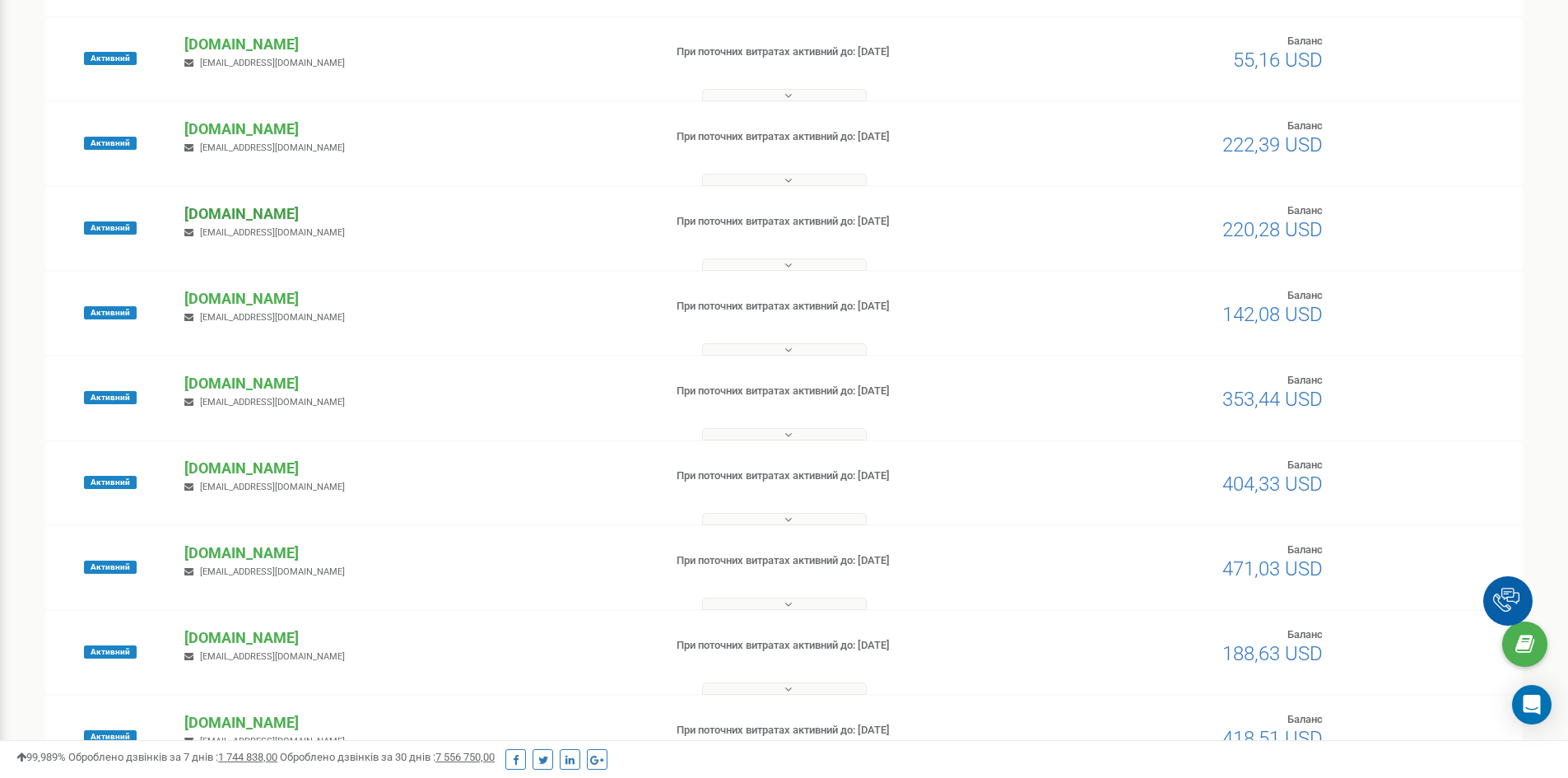
click at [291, 214] on p "[DOMAIN_NAME]" at bounding box center [417, 214] width 465 height 21
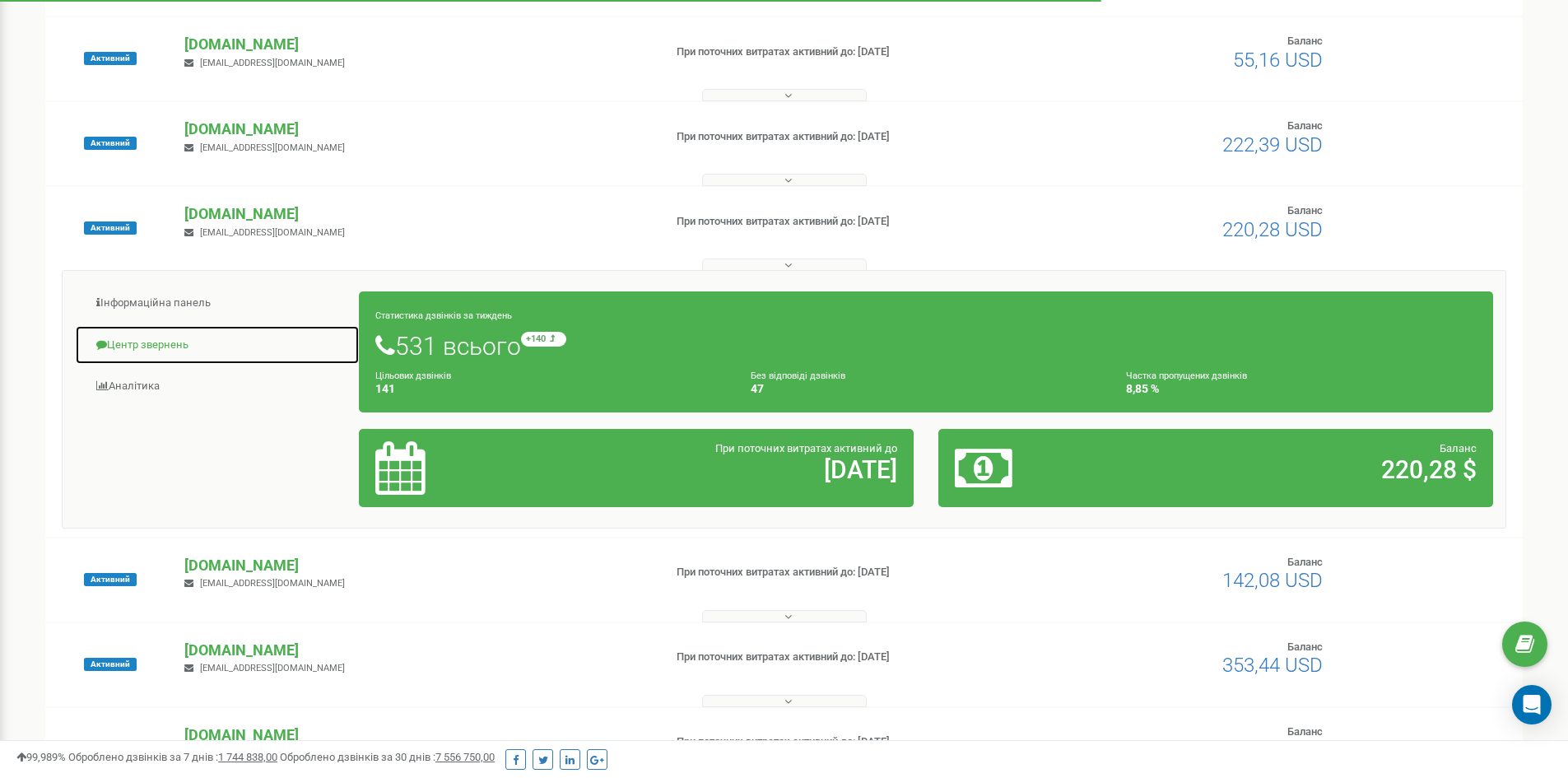
click at [178, 344] on link "Центр звернень" at bounding box center [217, 346] width 285 height 41
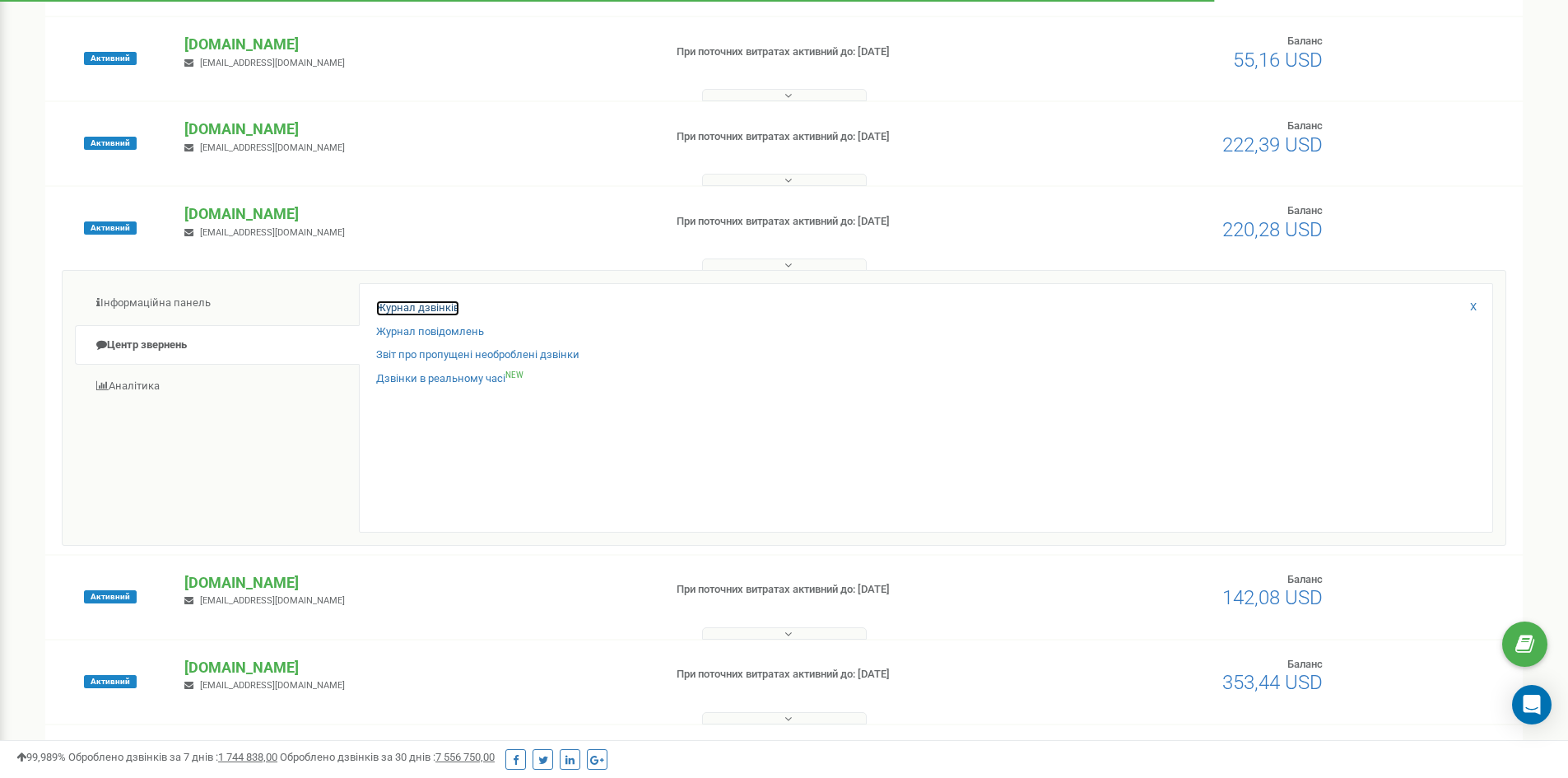
click at [423, 308] on link "Журнал дзвінків" at bounding box center [418, 308] width 83 height 15
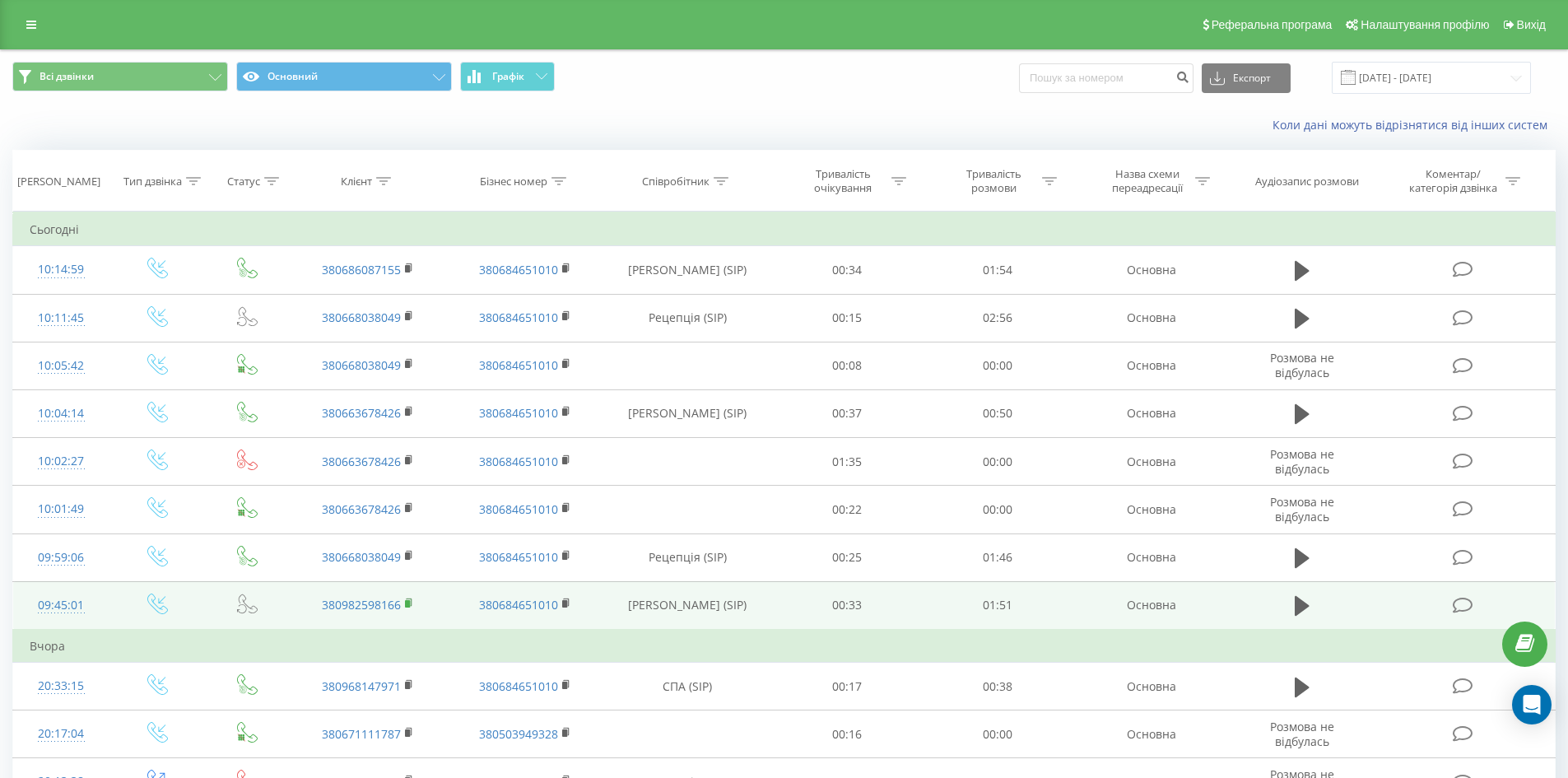
click at [408, 606] on rect at bounding box center [407, 604] width 5 height 8
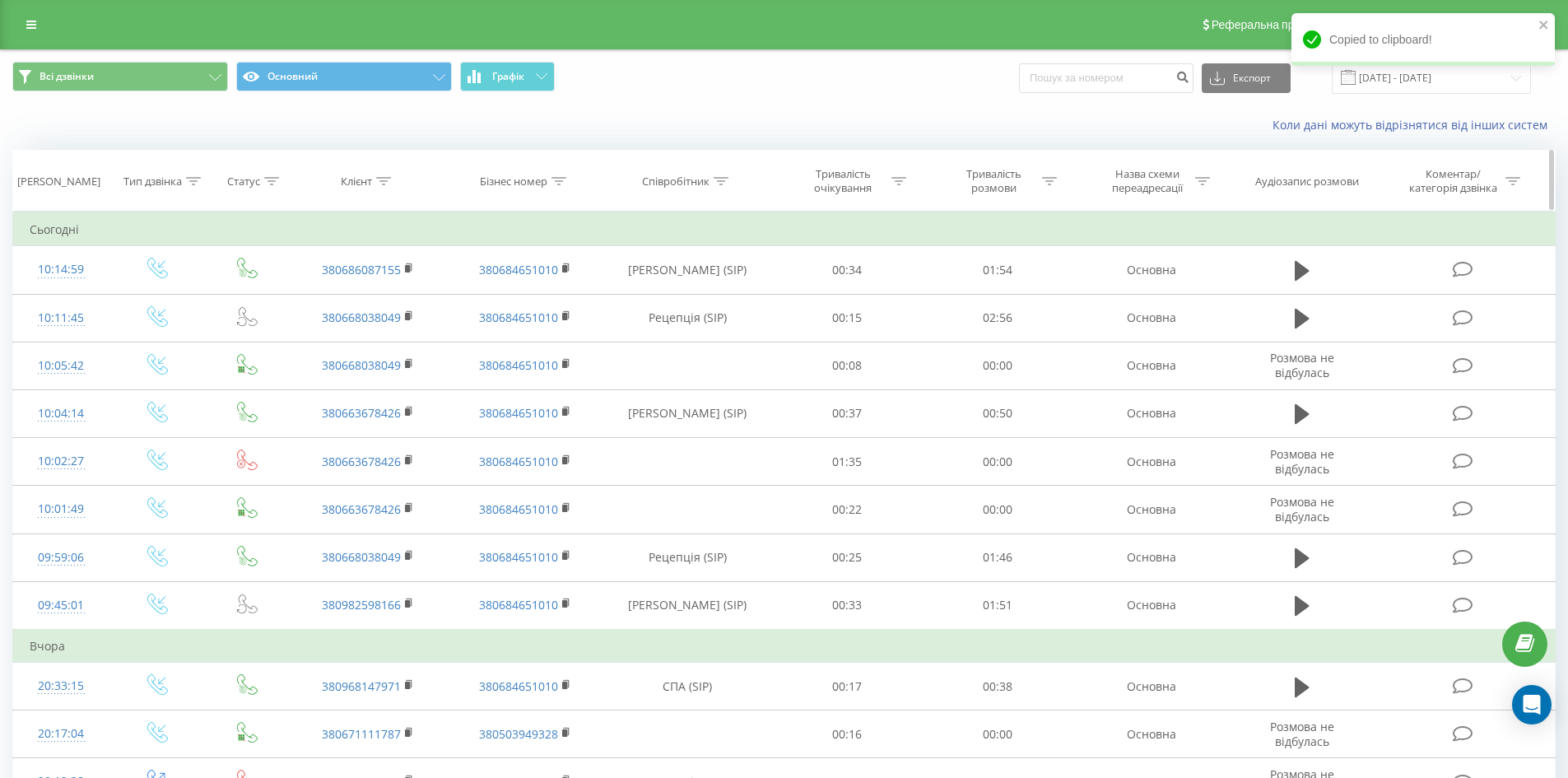
drag, startPoint x: 1127, startPoint y: 122, endPoint x: 1073, endPoint y: 164, distance: 68.4
click at [1127, 122] on div "Коли дані можуть відрізнятися вiд інших систем" at bounding box center [1077, 125] width 979 height 16
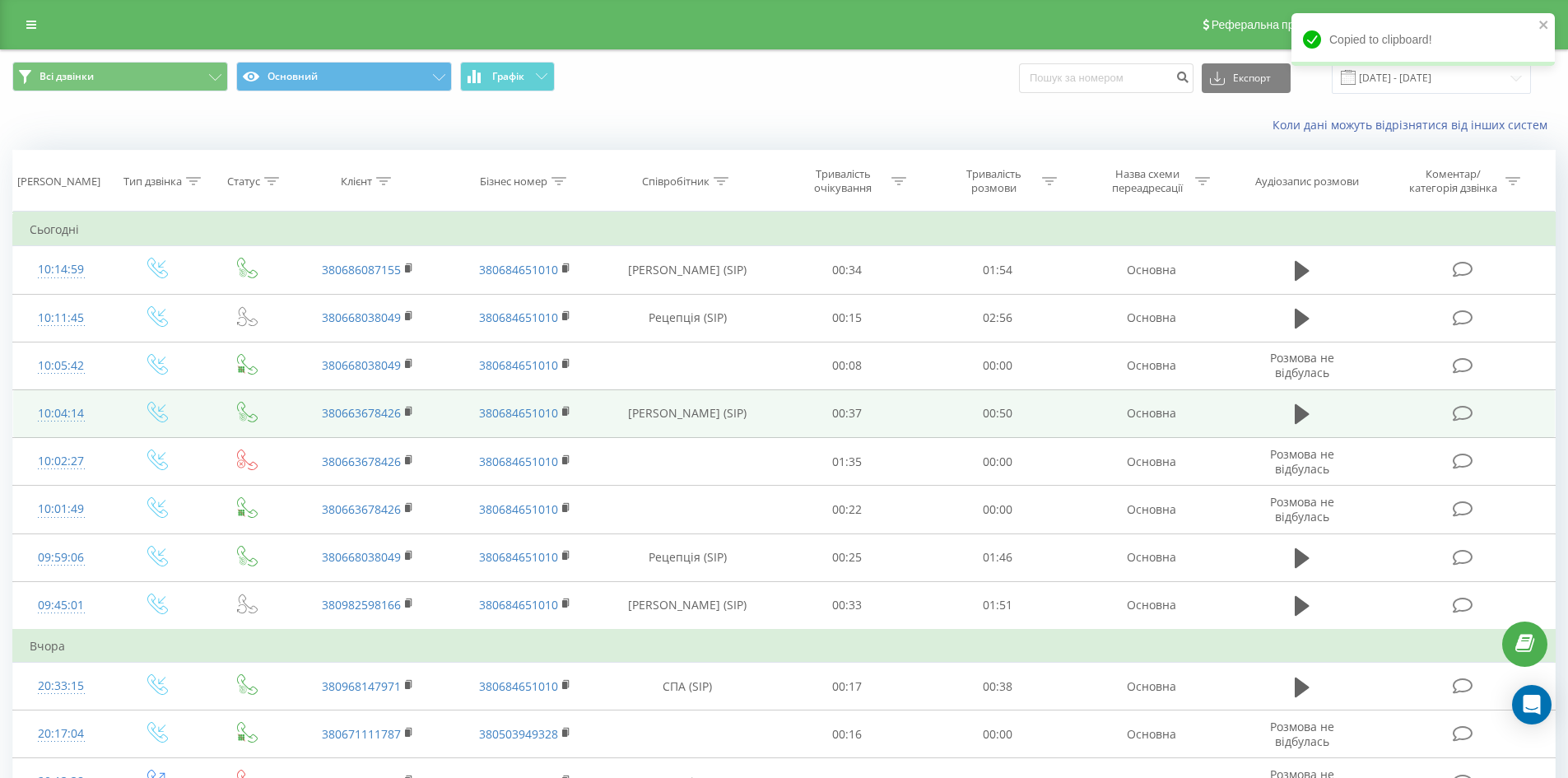
click at [403, 411] on td "380663678426" at bounding box center [368, 414] width 156 height 48
click at [408, 412] on rect at bounding box center [407, 412] width 5 height 8
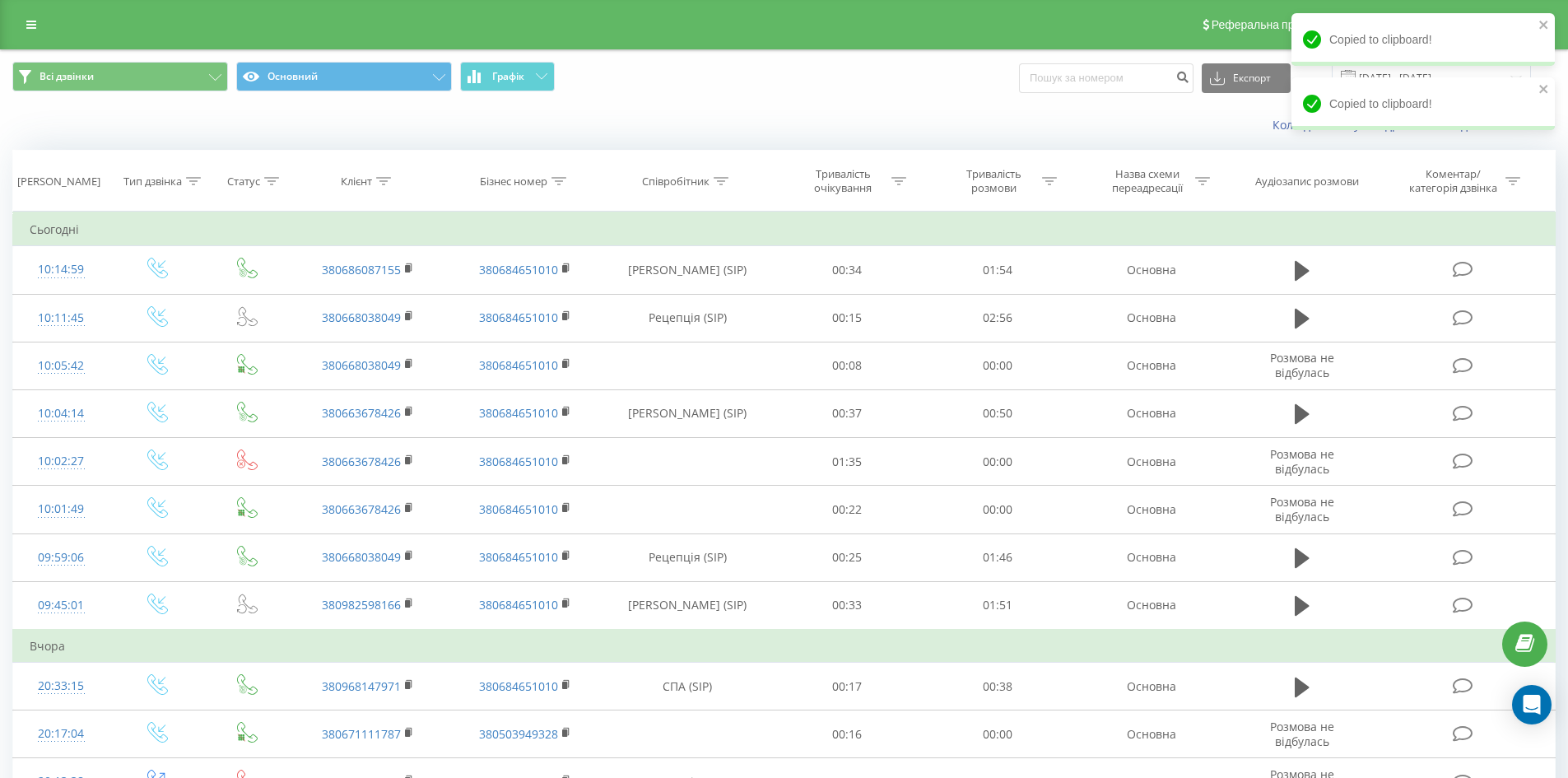
click at [1142, 124] on div "Коли дані можуть відрізнятися вiд інших систем" at bounding box center [1077, 125] width 979 height 16
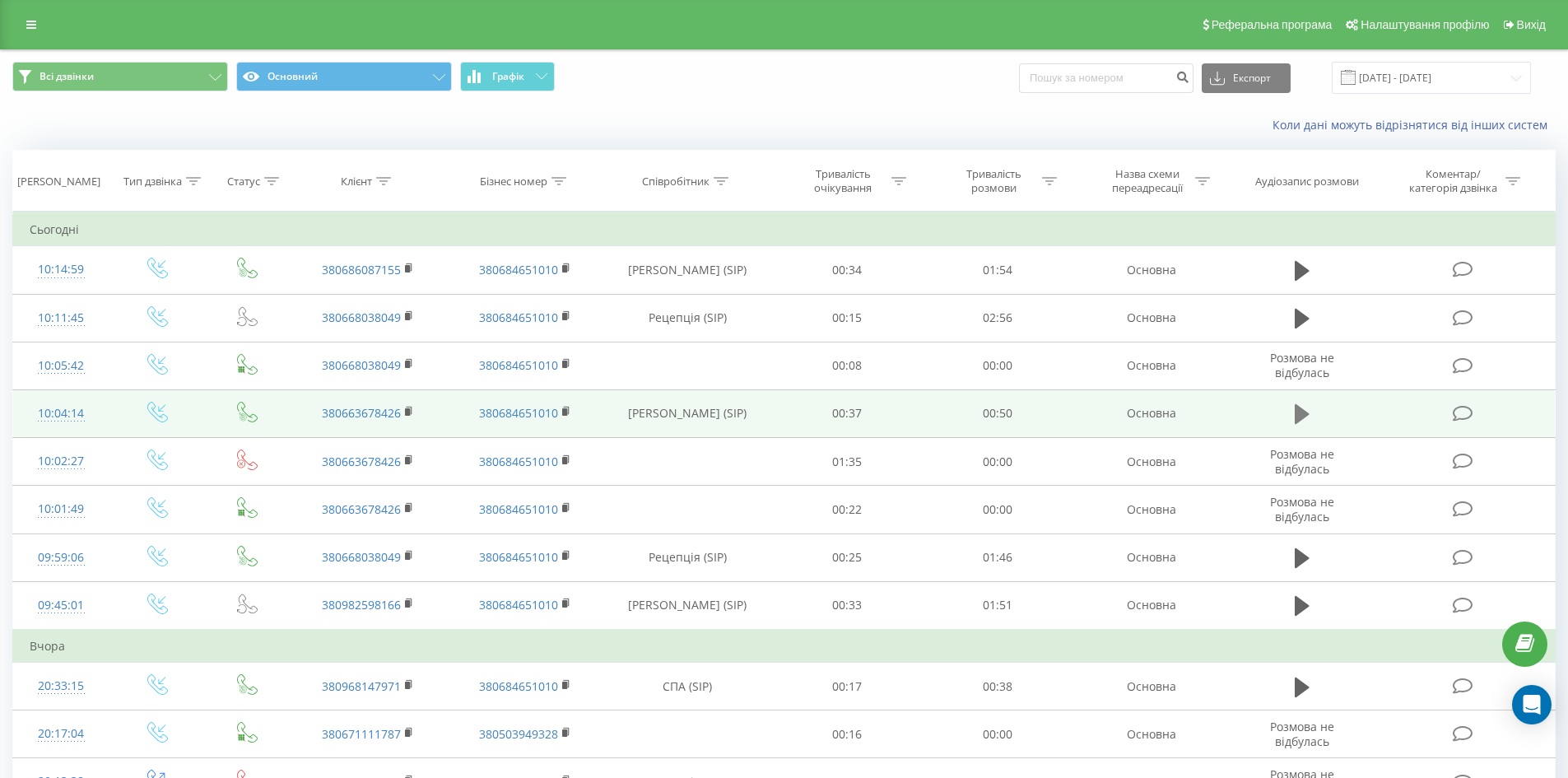
click at [1298, 414] on icon at bounding box center [1301, 414] width 14 height 20
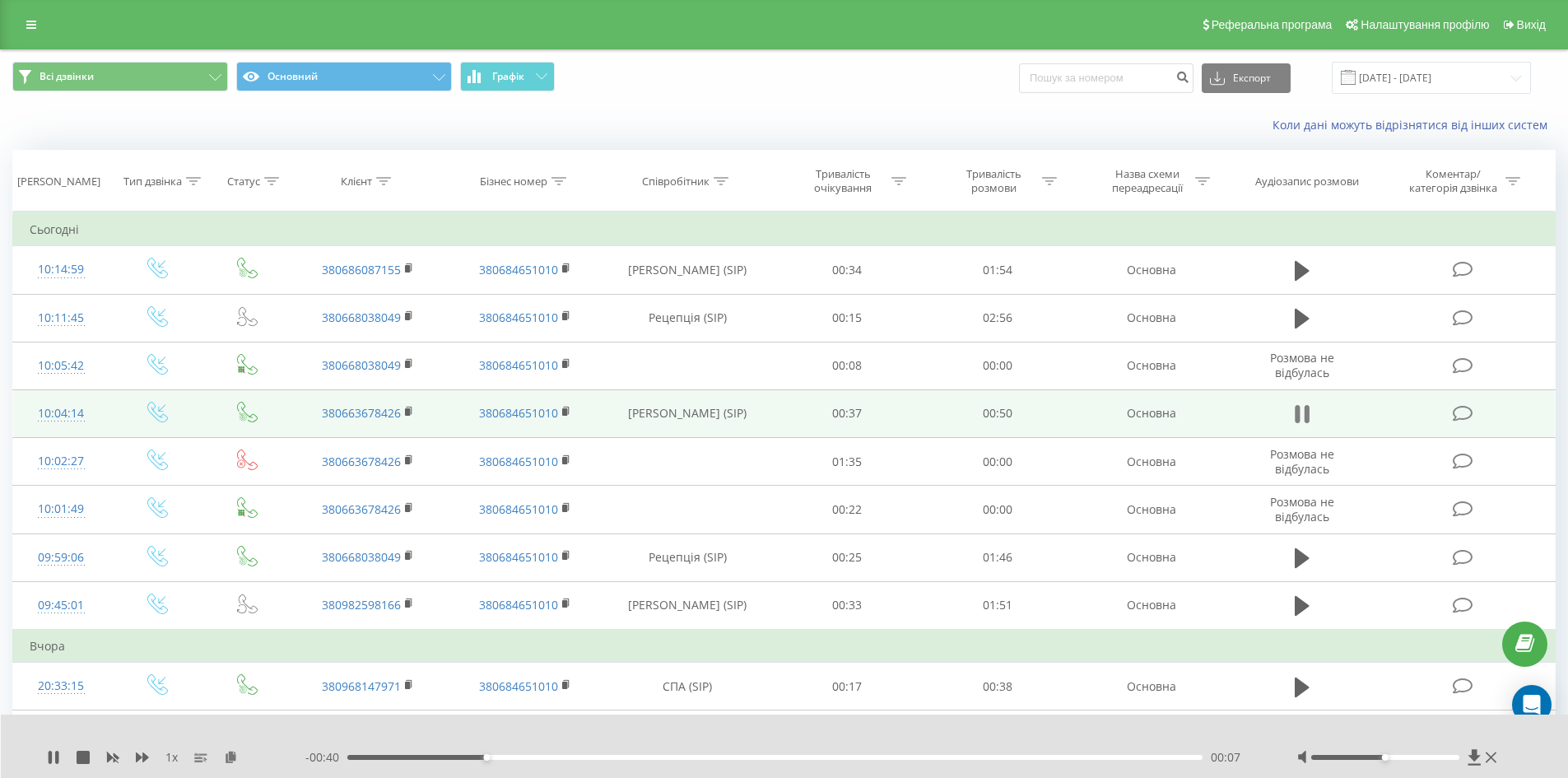
click at [1304, 414] on icon at bounding box center [1301, 414] width 14 height 23
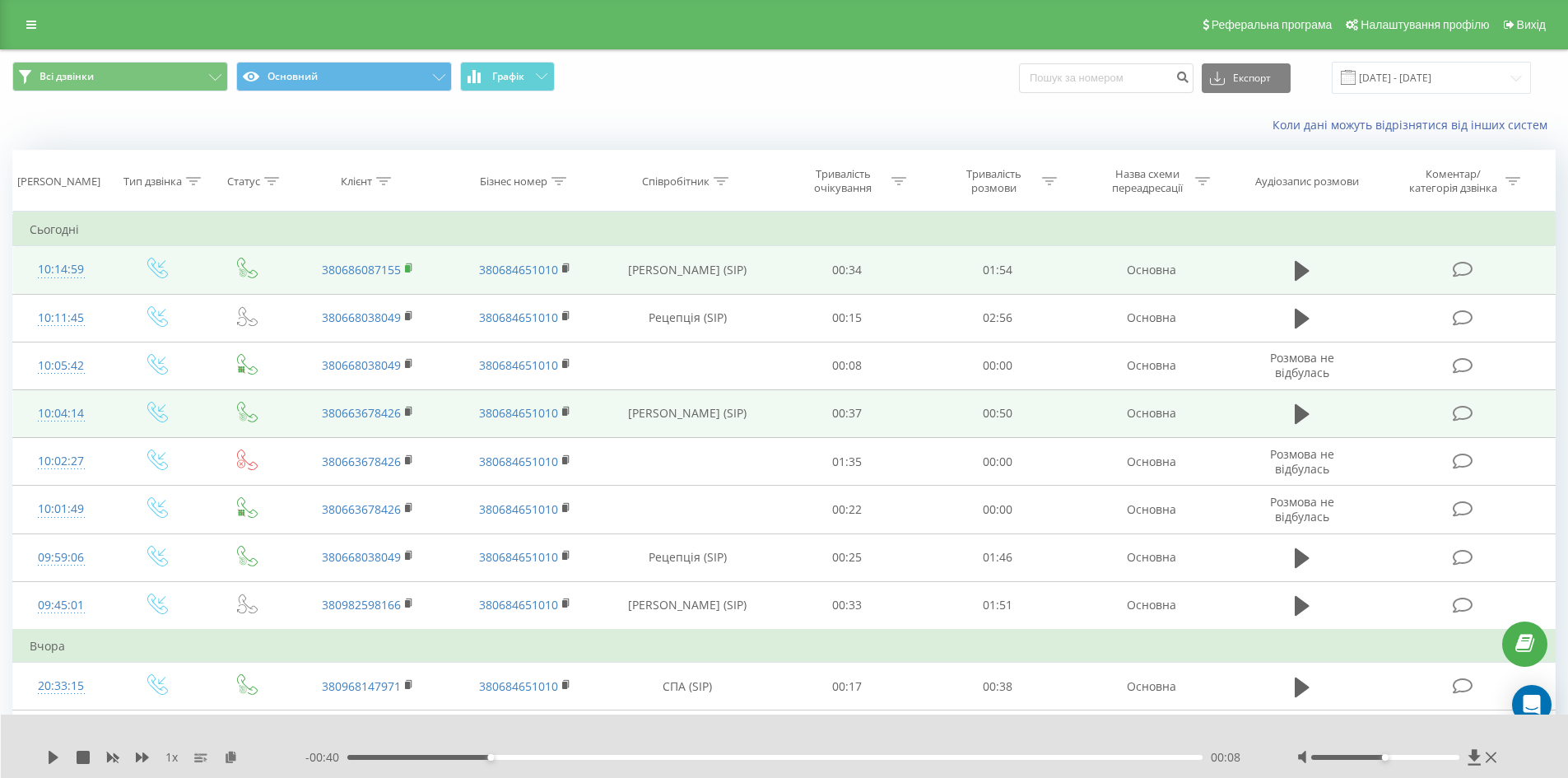
click at [407, 266] on rect at bounding box center [407, 268] width 5 height 8
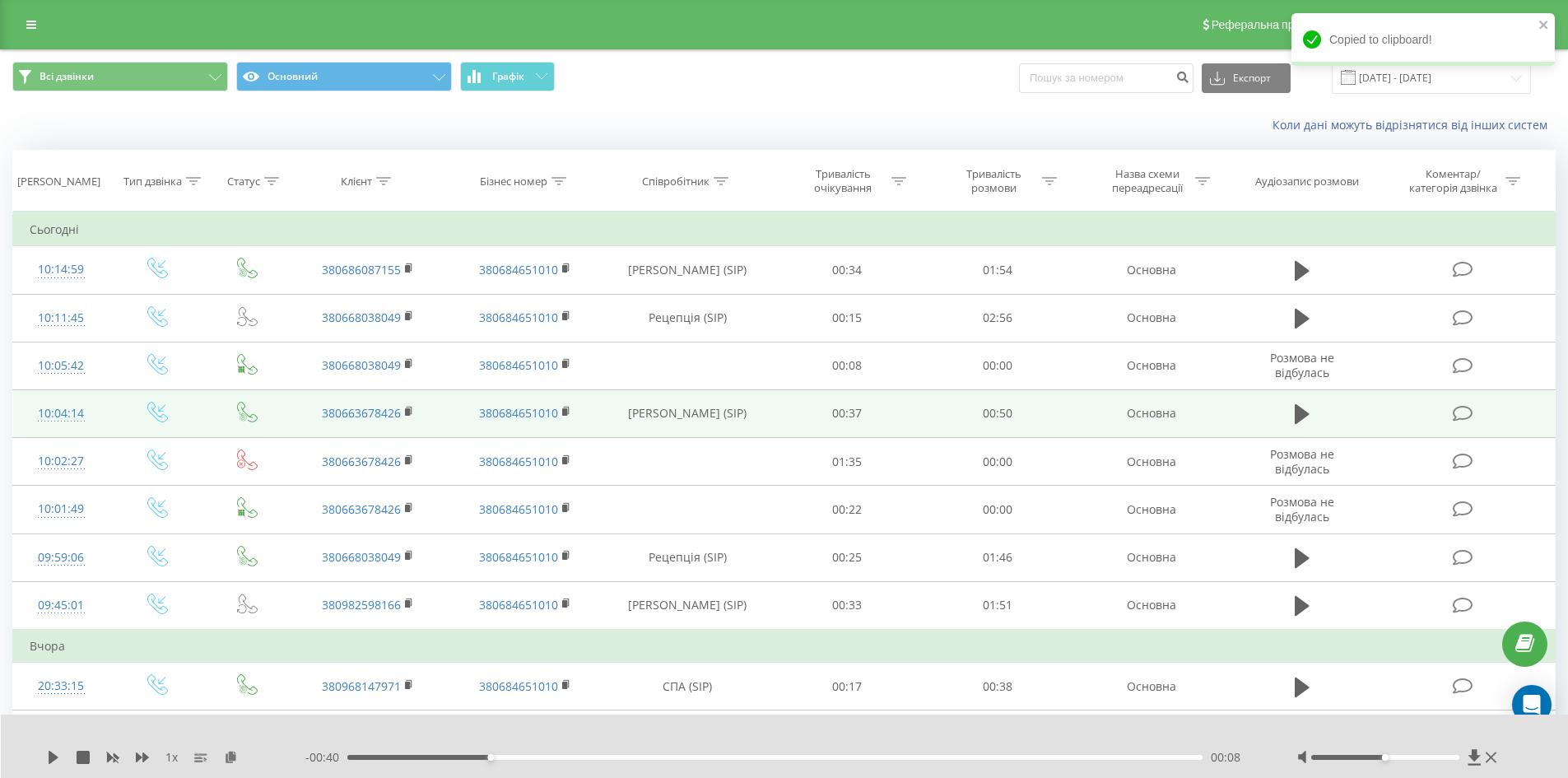
click at [1140, 127] on div "Коли дані можуть відрізнятися вiд інших систем" at bounding box center [1077, 125] width 979 height 16
click at [223, 127] on div "Коли дані можуть відрізнятися вiд інших систем" at bounding box center [784, 125] width 1566 height 40
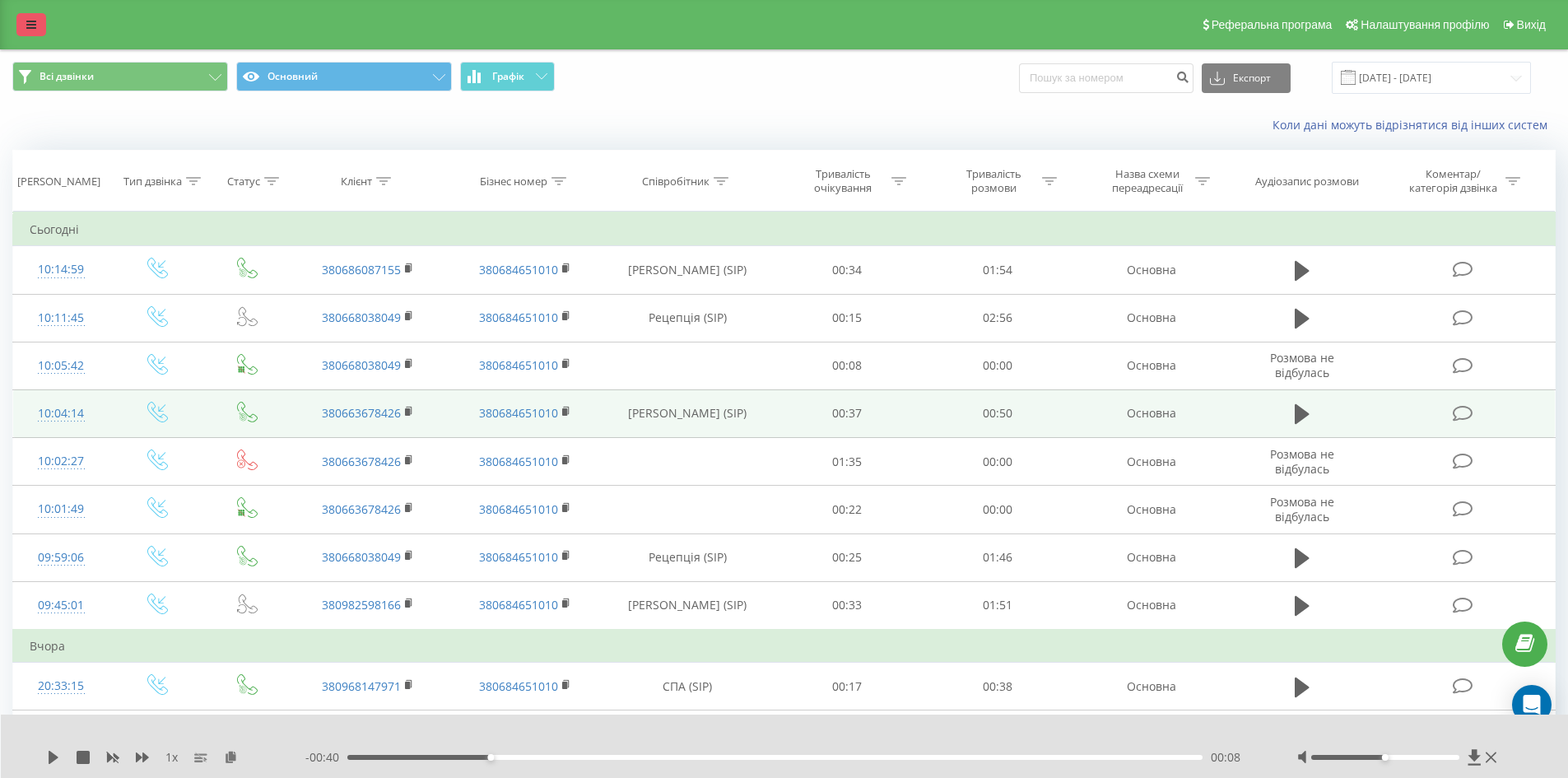
click at [33, 24] on icon at bounding box center [31, 25] width 10 height 12
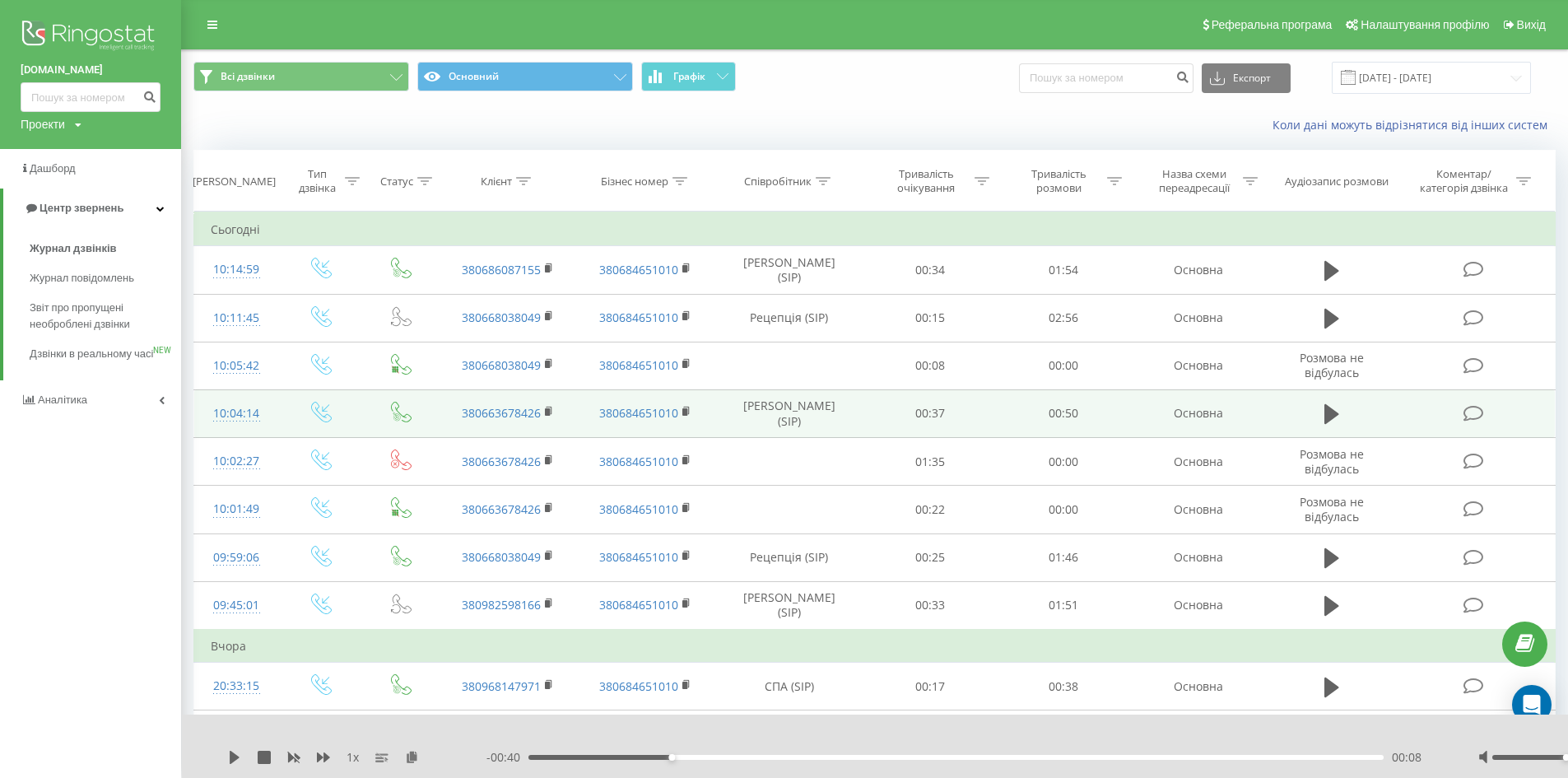
click at [97, 36] on img at bounding box center [90, 37] width 140 height 41
